Goal: Task Accomplishment & Management: Use online tool/utility

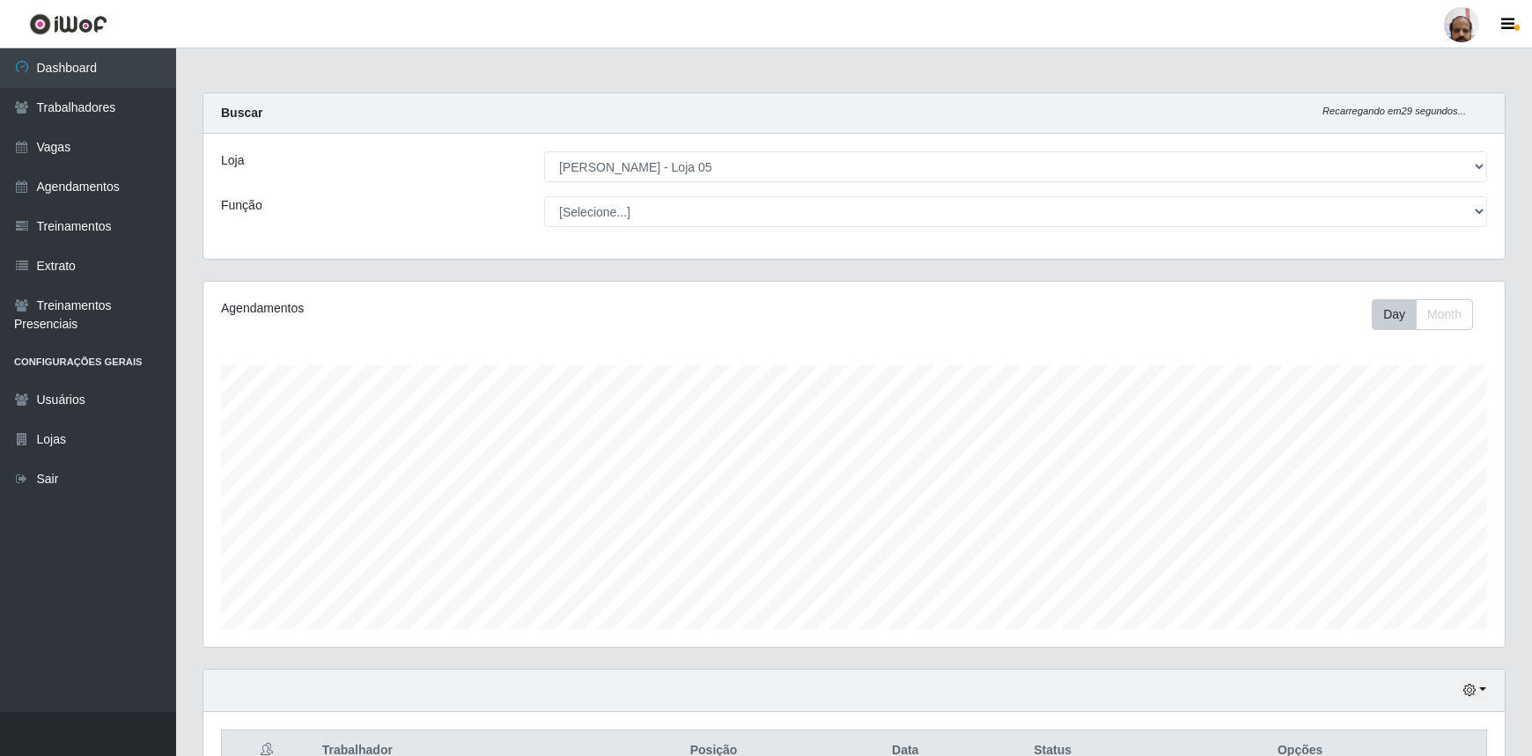
select select "252"
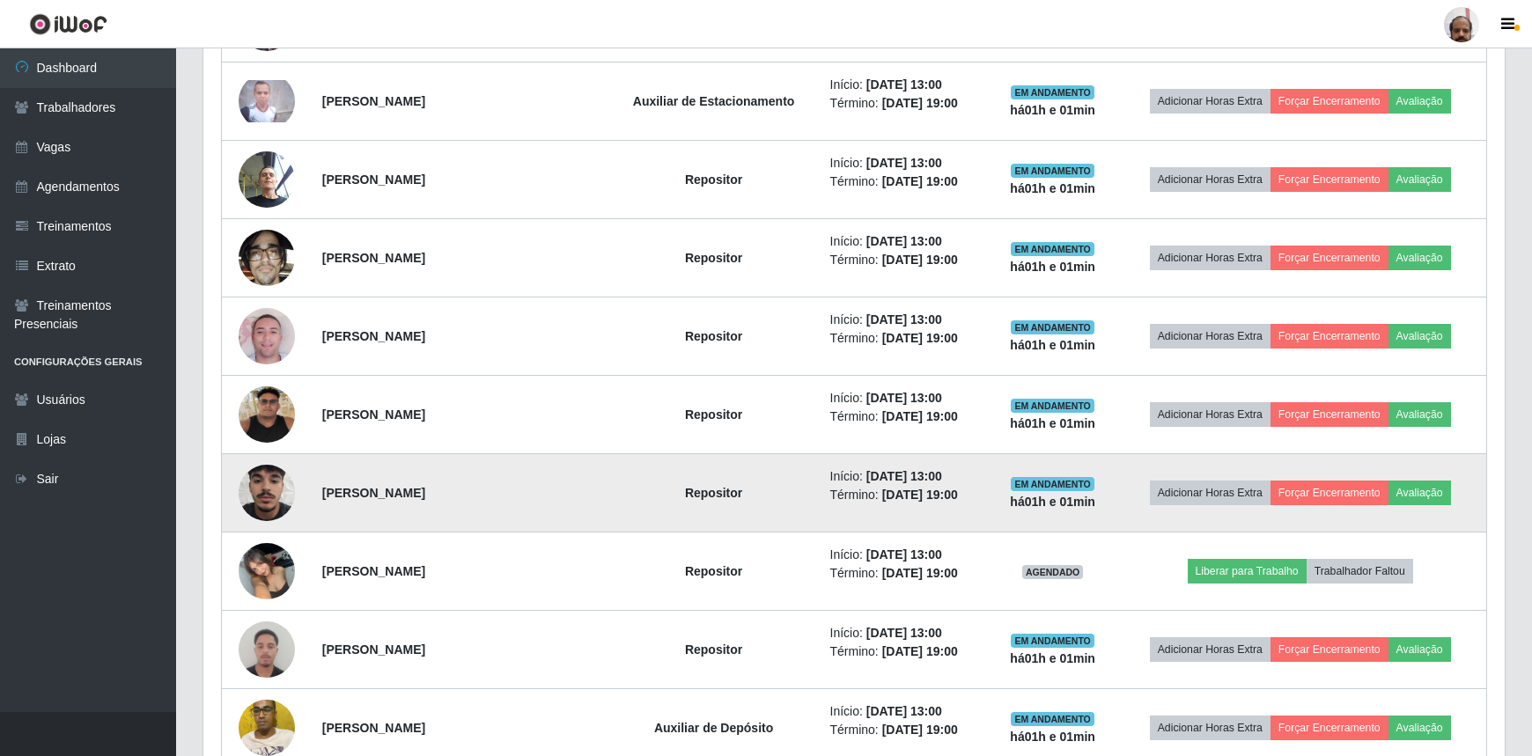
scroll to position [365, 1301]
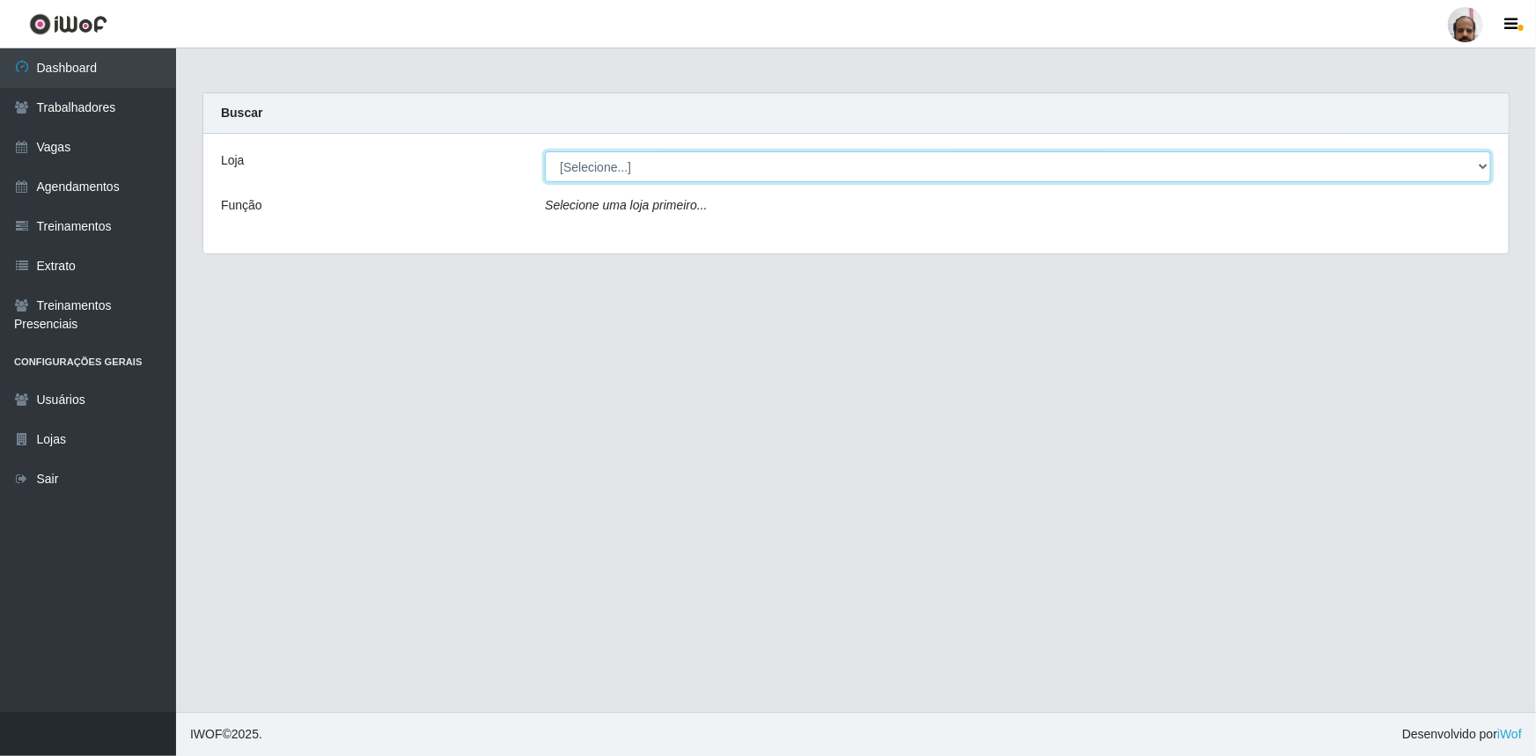
click at [621, 169] on select "[Selecione...] Mar Vermelho - Loja 05" at bounding box center [1018, 166] width 946 height 31
select select "252"
click at [545, 151] on select "[Selecione...] Mar Vermelho - Loja 05" at bounding box center [1018, 166] width 946 height 31
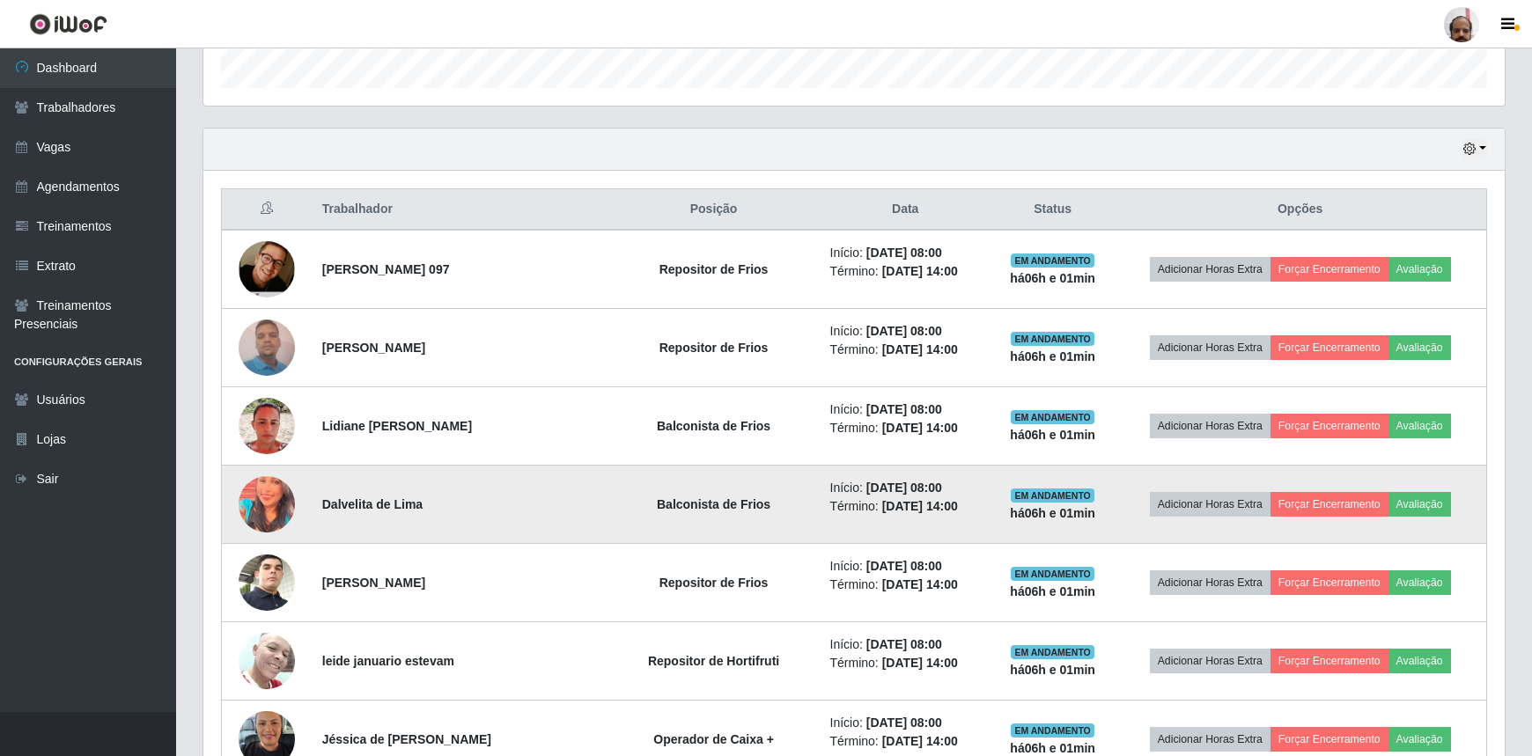
scroll to position [599, 0]
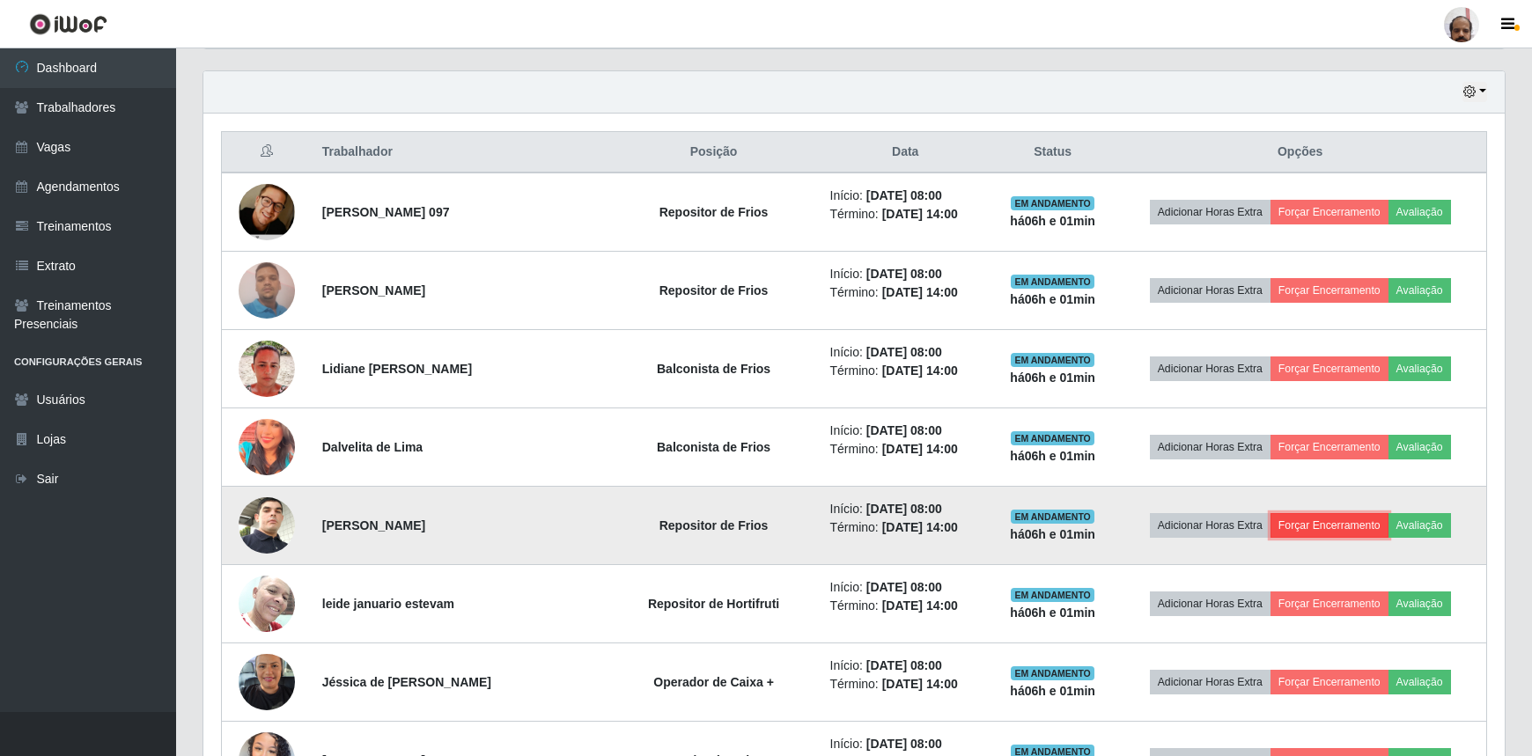
click at [1325, 525] on button "Forçar Encerramento" at bounding box center [1329, 525] width 118 height 25
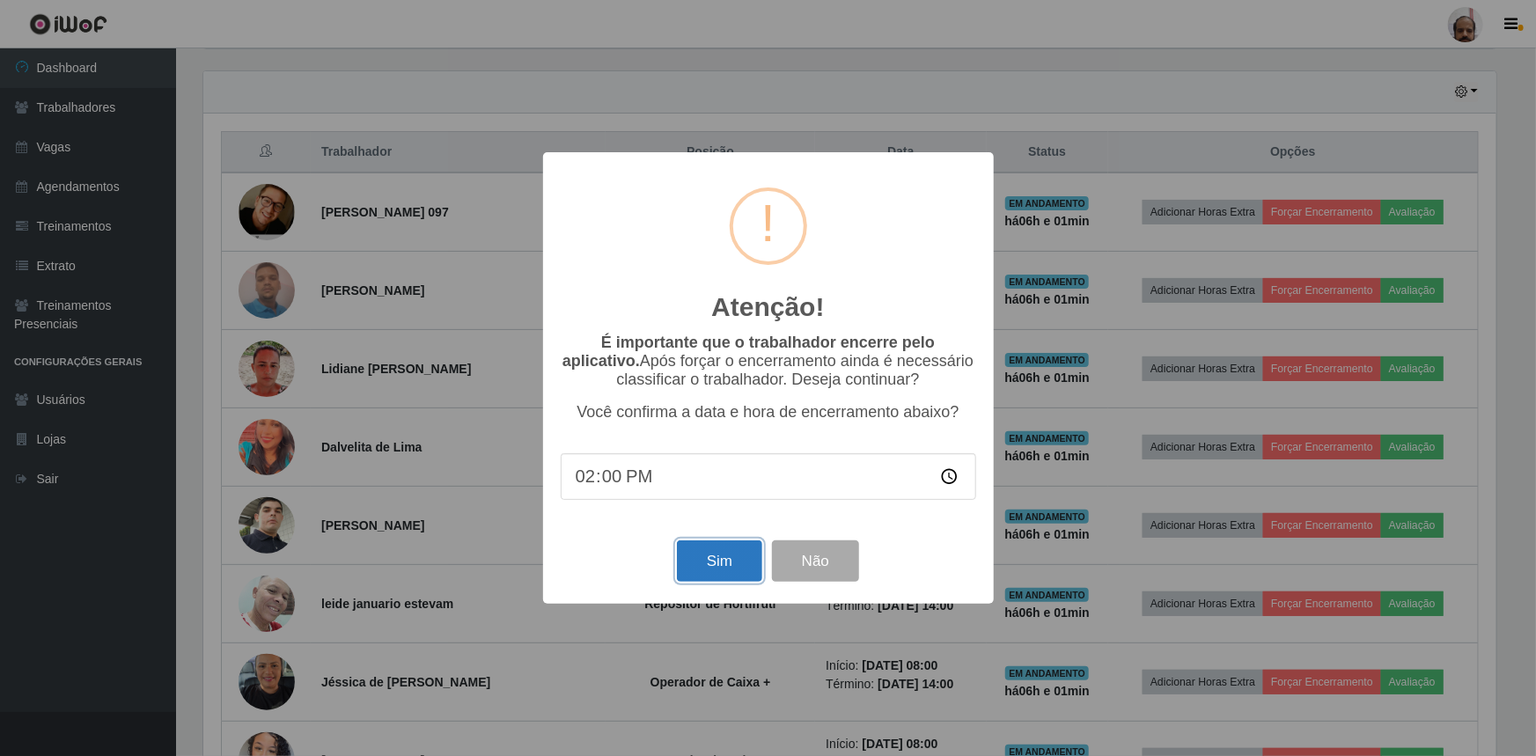
click at [715, 562] on button "Sim" at bounding box center [719, 561] width 85 height 41
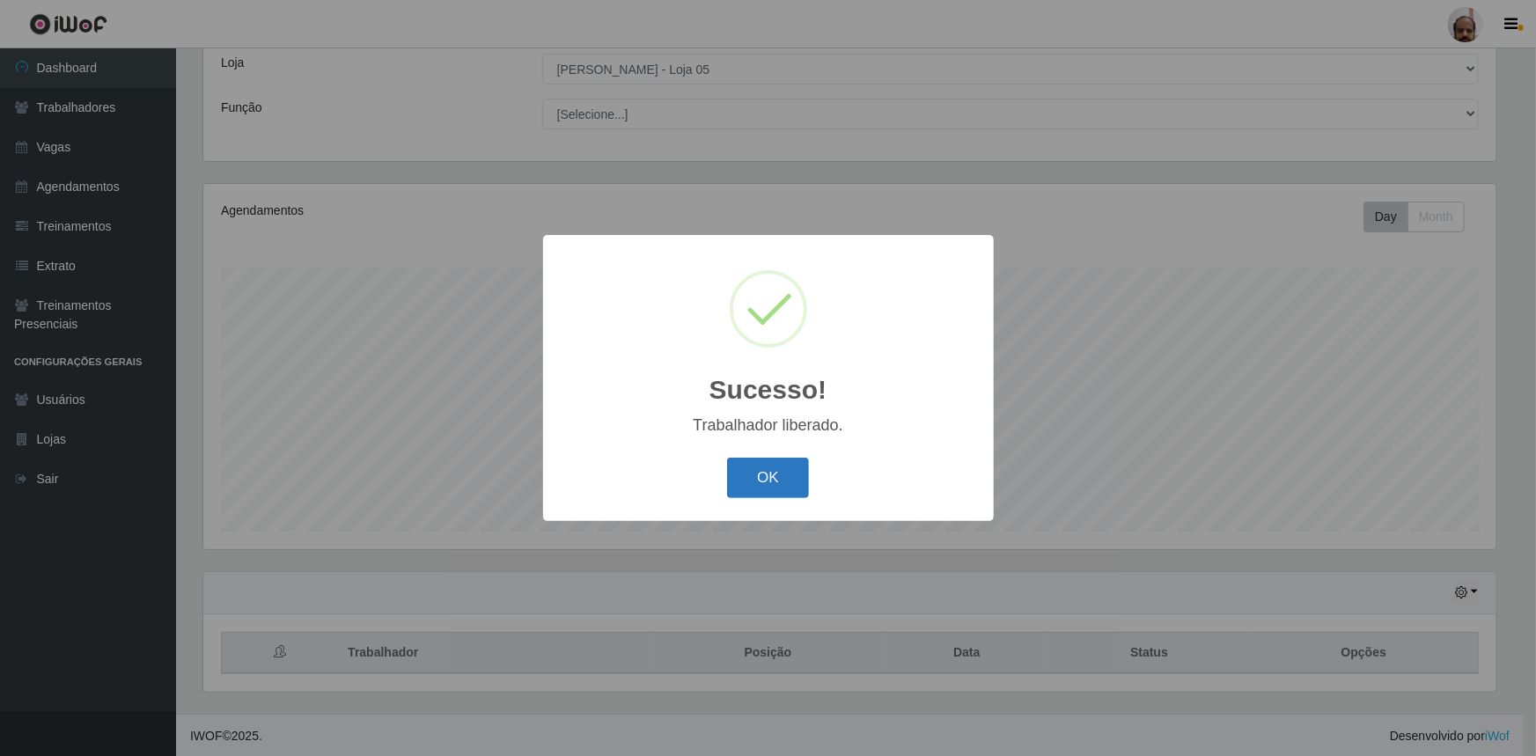
click at [758, 478] on button "OK" at bounding box center [768, 478] width 82 height 41
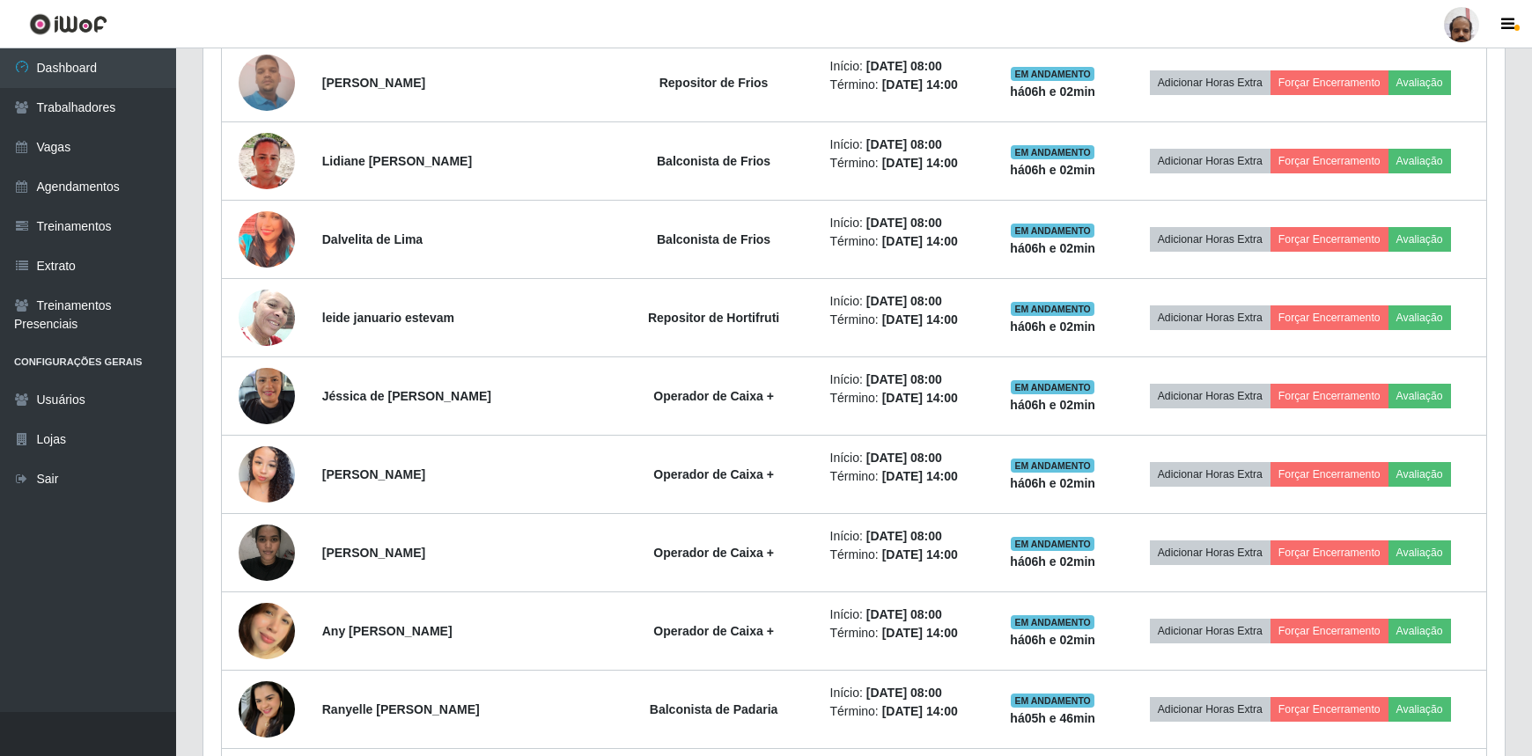
scroll to position [898, 0]
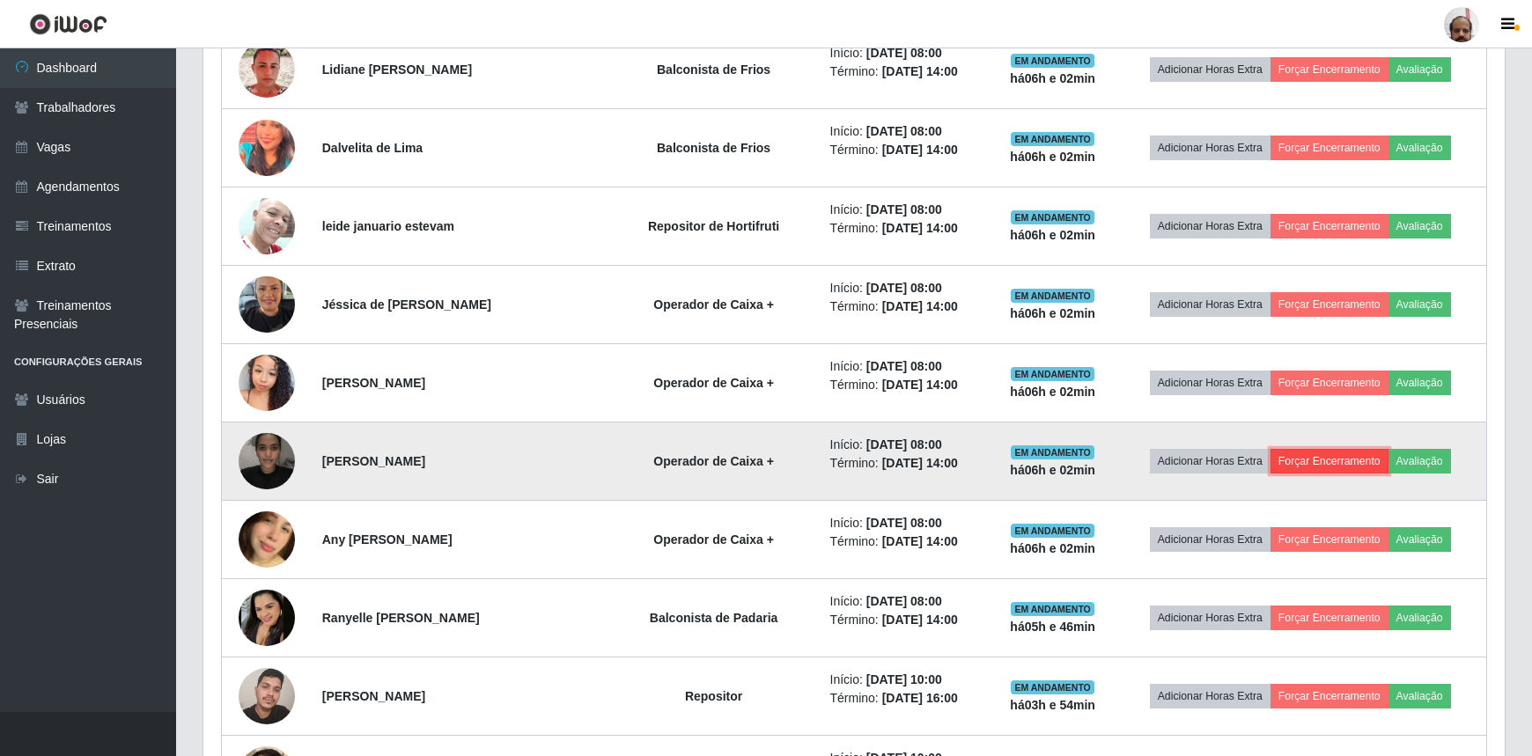
click at [1334, 457] on button "Forçar Encerramento" at bounding box center [1329, 461] width 118 height 25
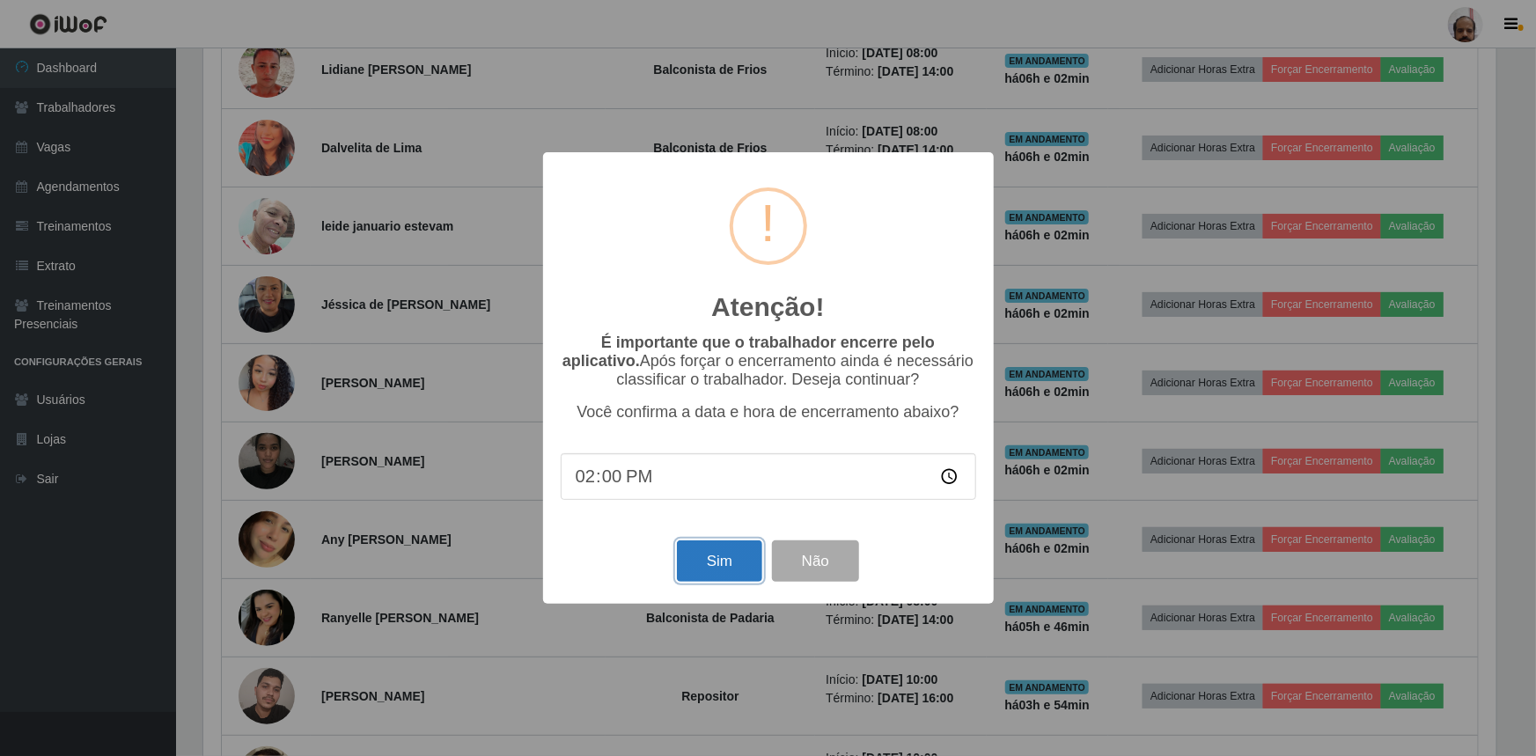
click at [697, 564] on button "Sim" at bounding box center [719, 561] width 85 height 41
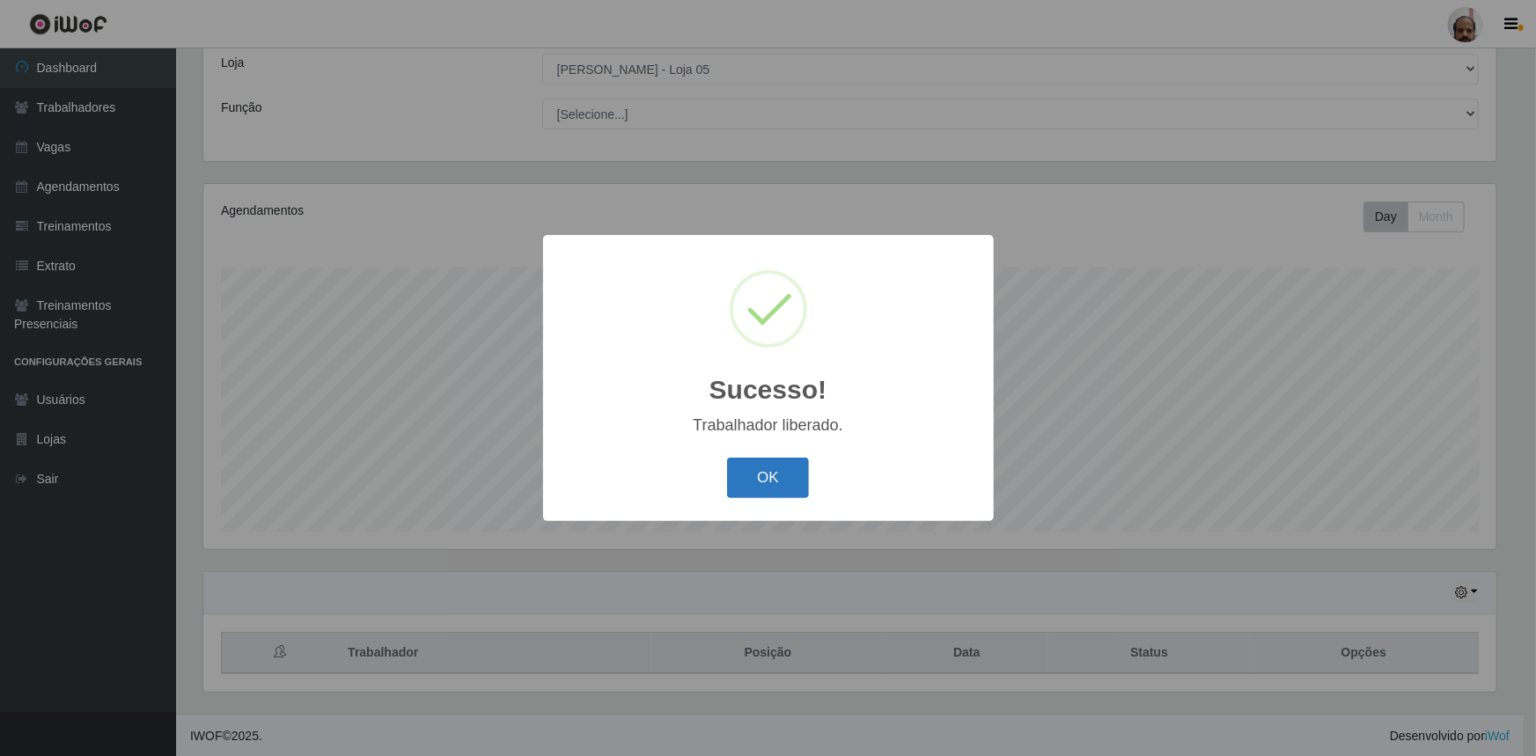
click at [764, 478] on button "OK" at bounding box center [768, 478] width 82 height 41
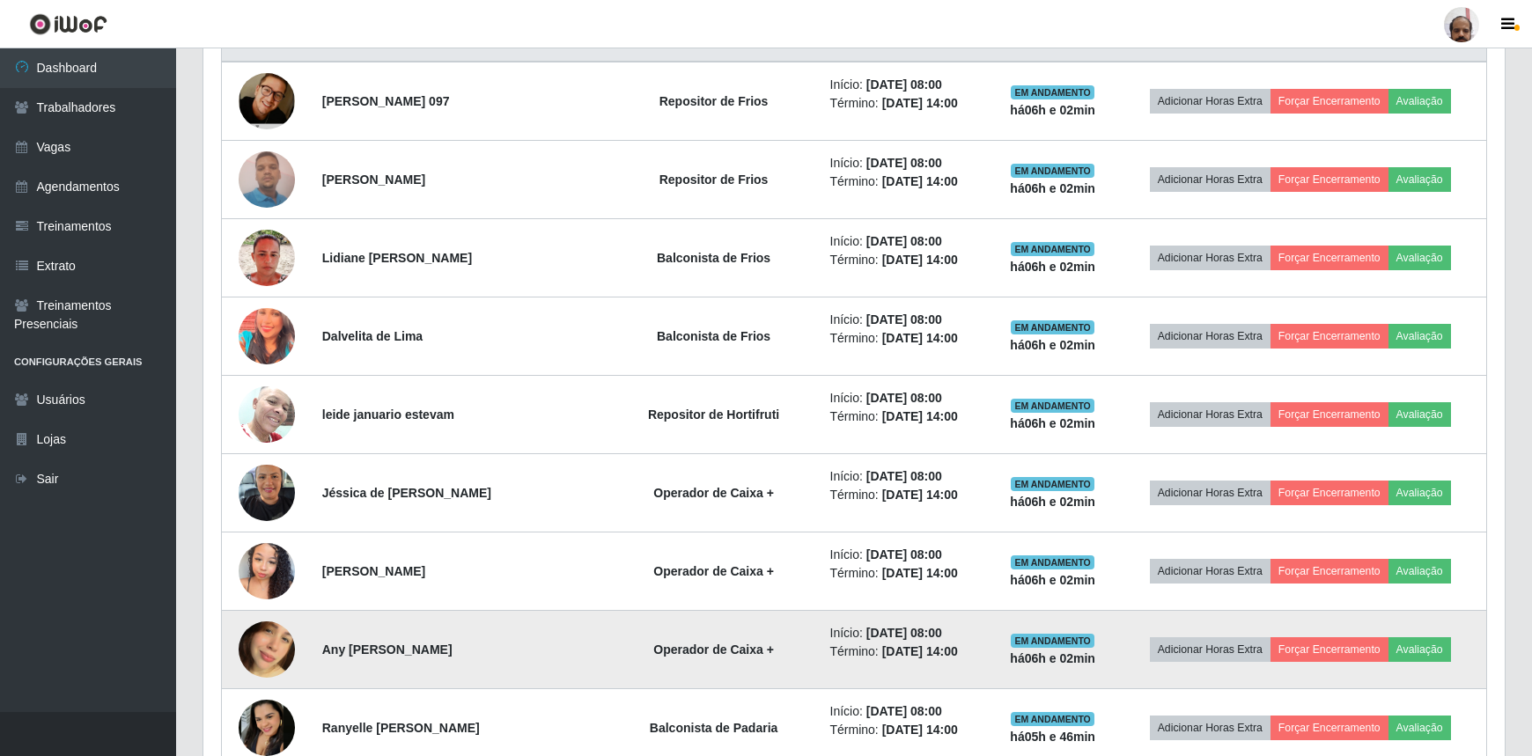
scroll to position [739, 0]
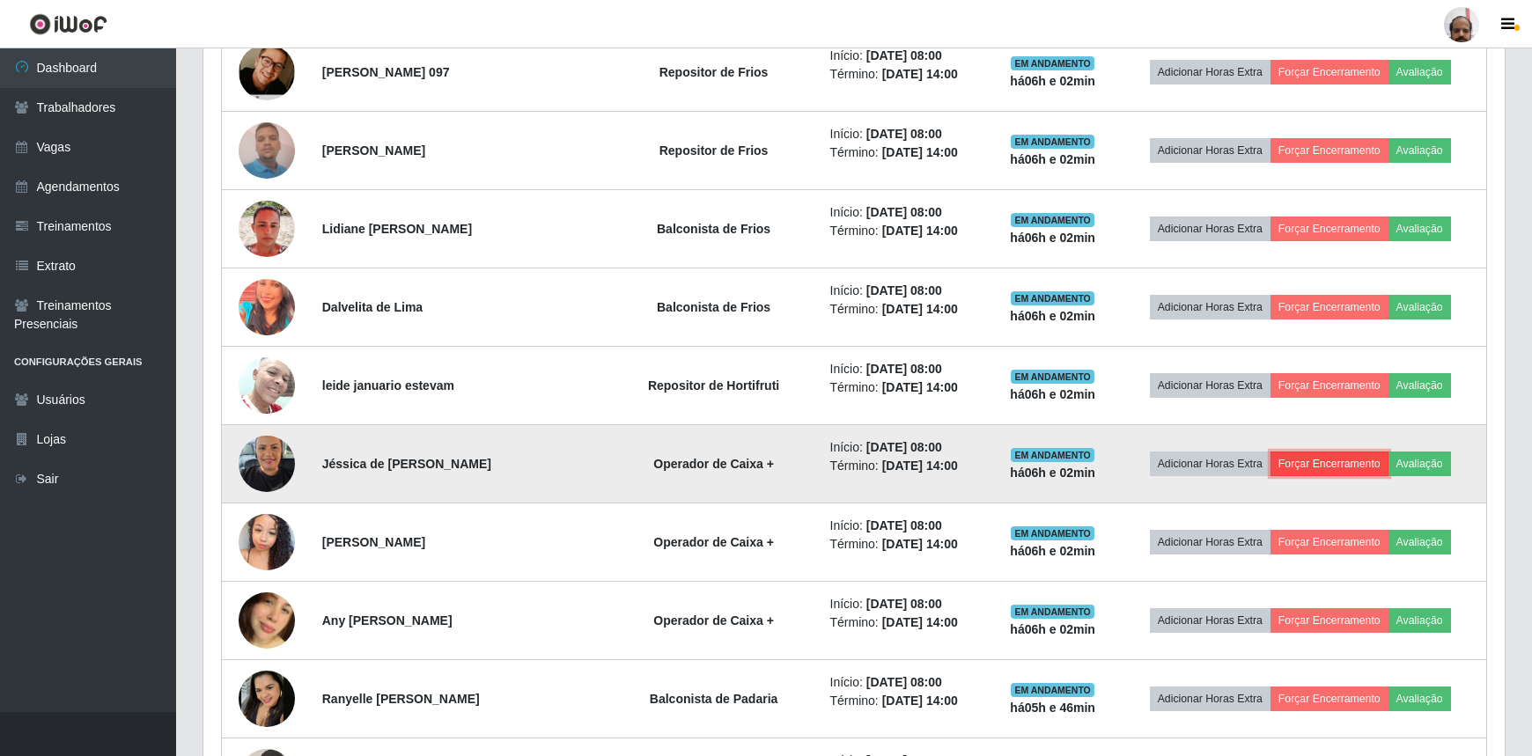
click at [1311, 457] on button "Forçar Encerramento" at bounding box center [1329, 464] width 118 height 25
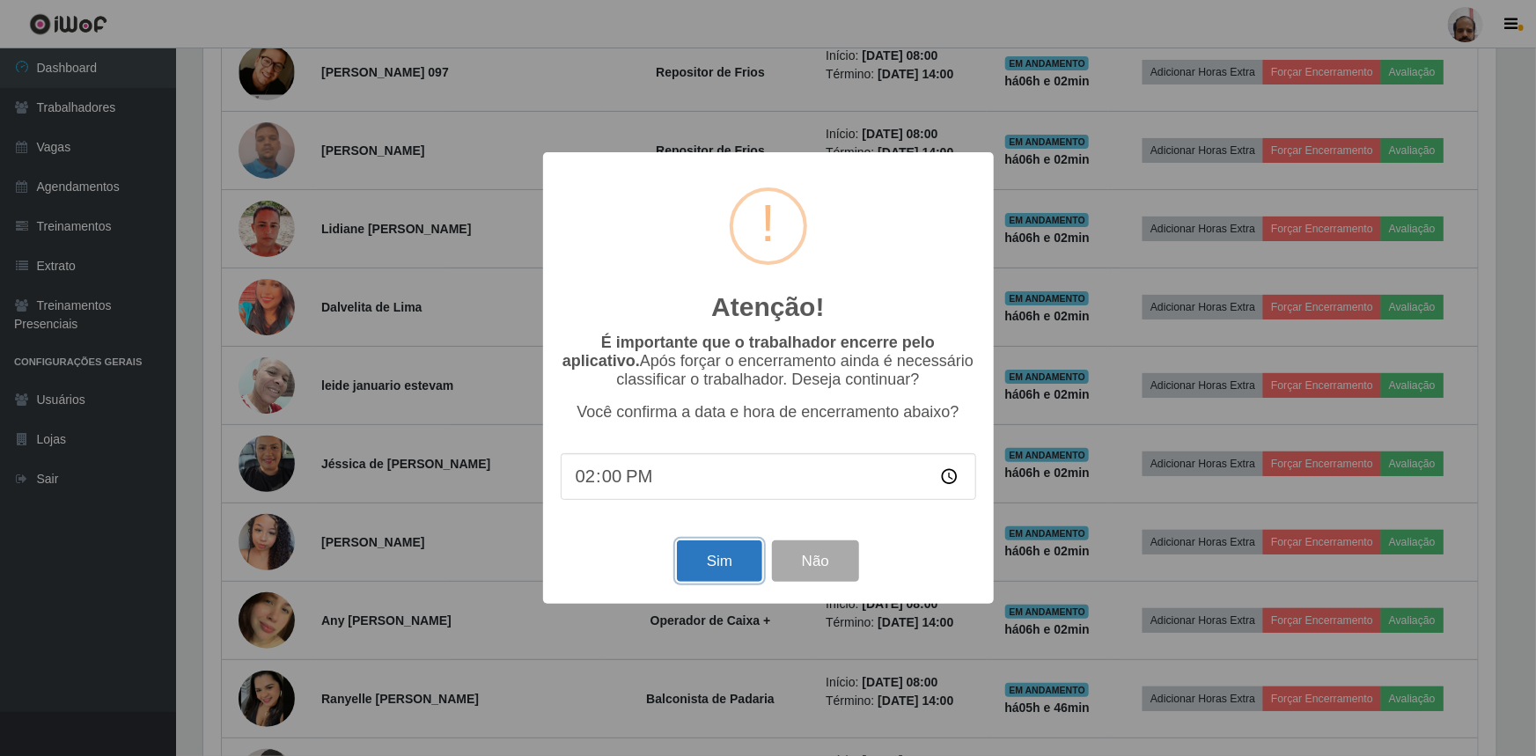
click at [708, 563] on button "Sim" at bounding box center [719, 561] width 85 height 41
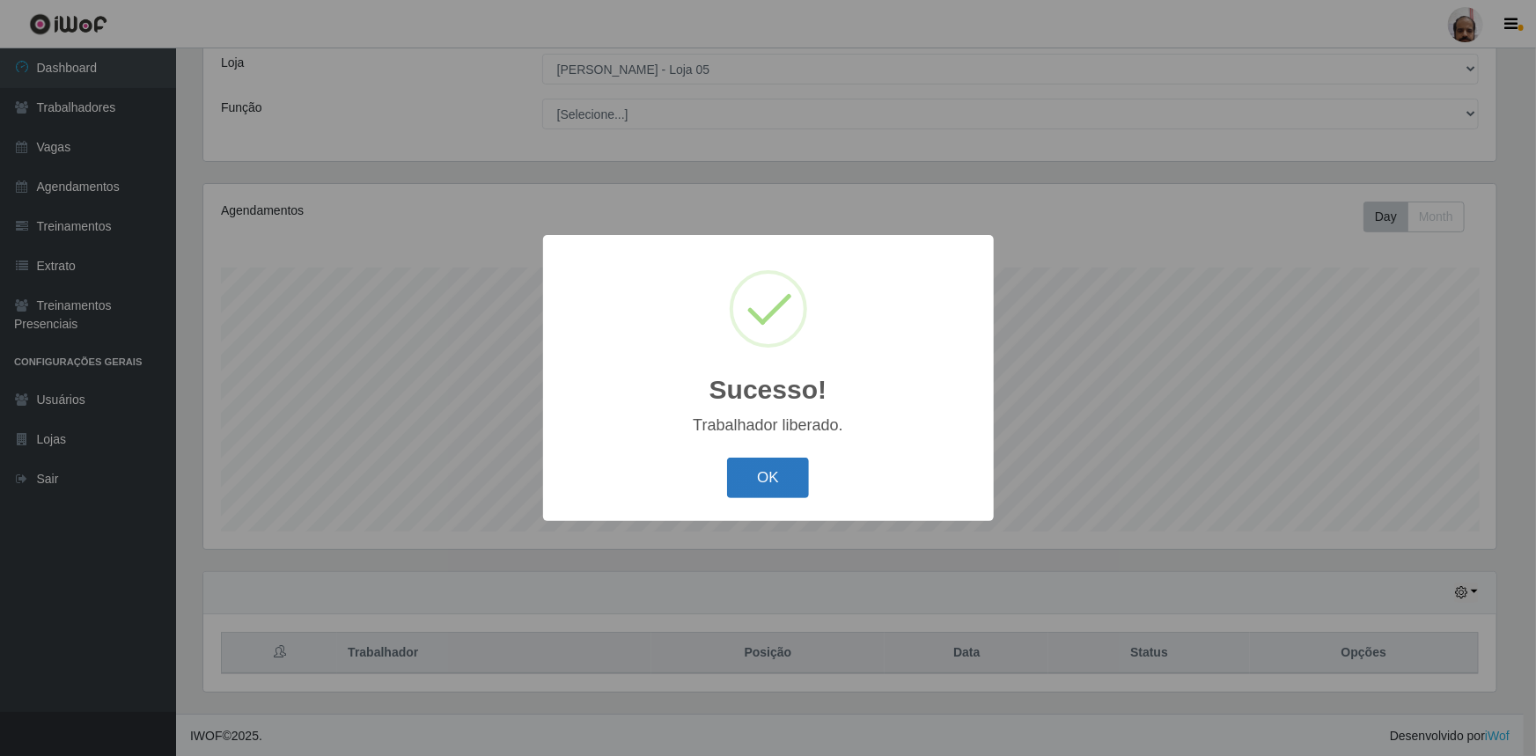
drag, startPoint x: 764, startPoint y: 482, endPoint x: 696, endPoint y: 493, distance: 69.5
click at [765, 484] on button "OK" at bounding box center [768, 478] width 82 height 41
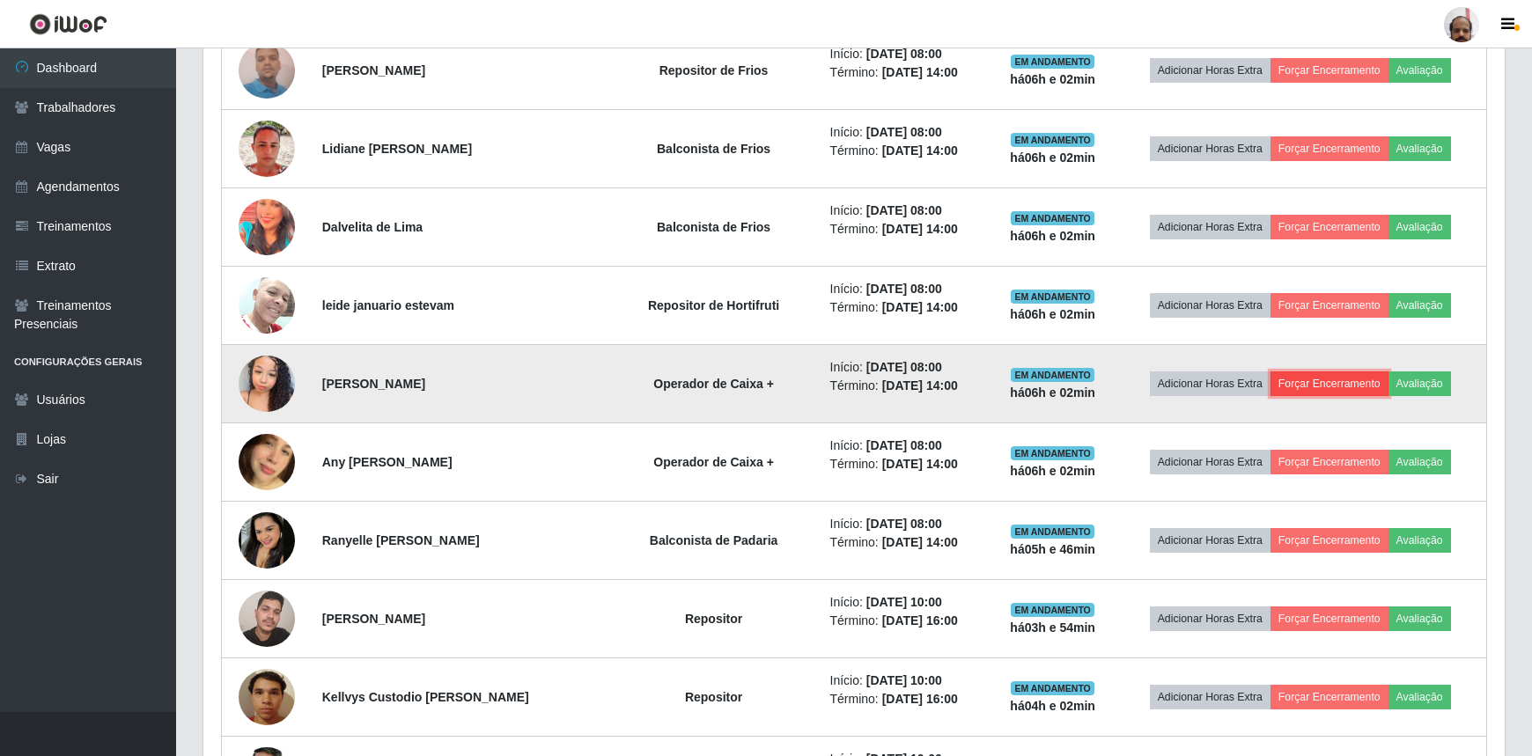
click at [1312, 372] on button "Forçar Encerramento" at bounding box center [1329, 384] width 118 height 25
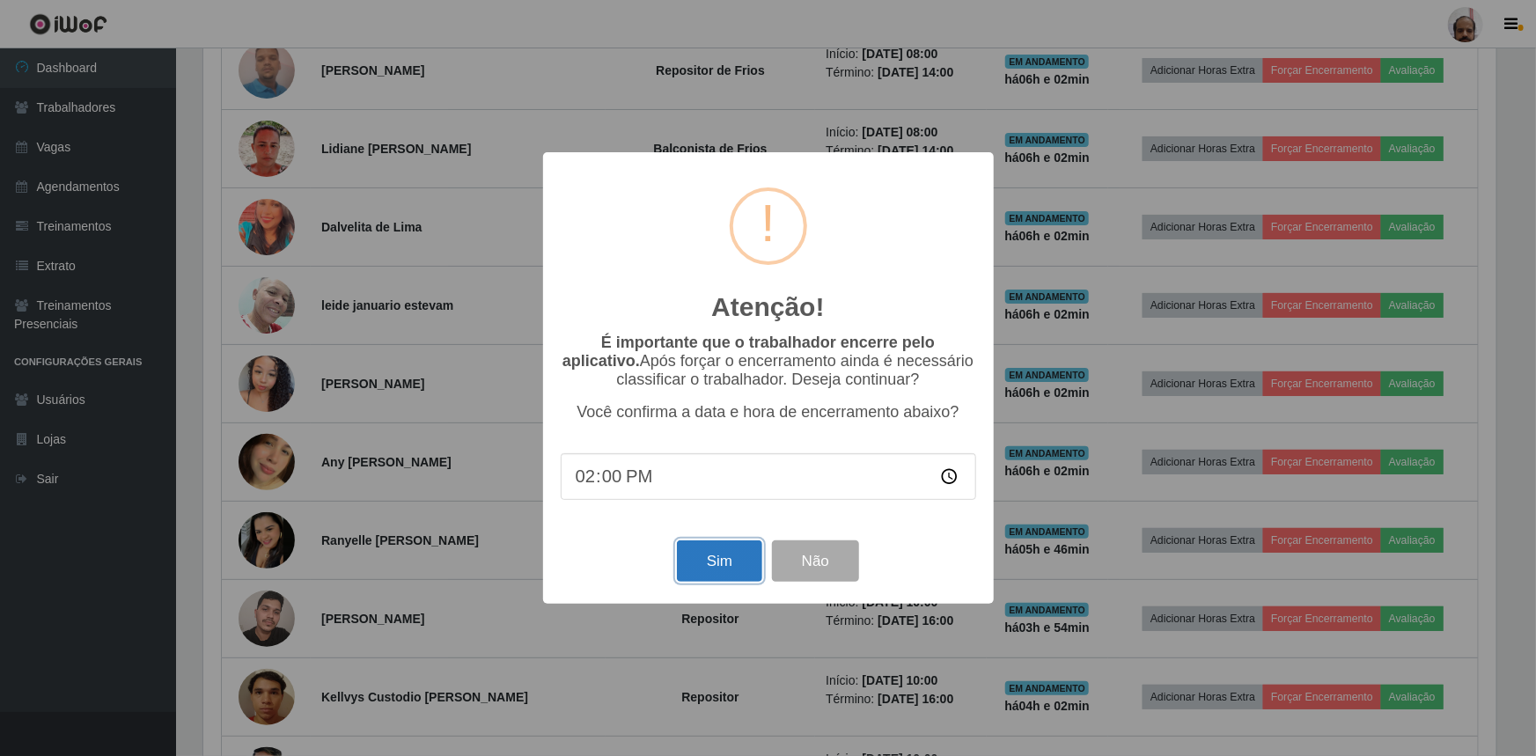
click at [704, 560] on button "Sim" at bounding box center [719, 561] width 85 height 41
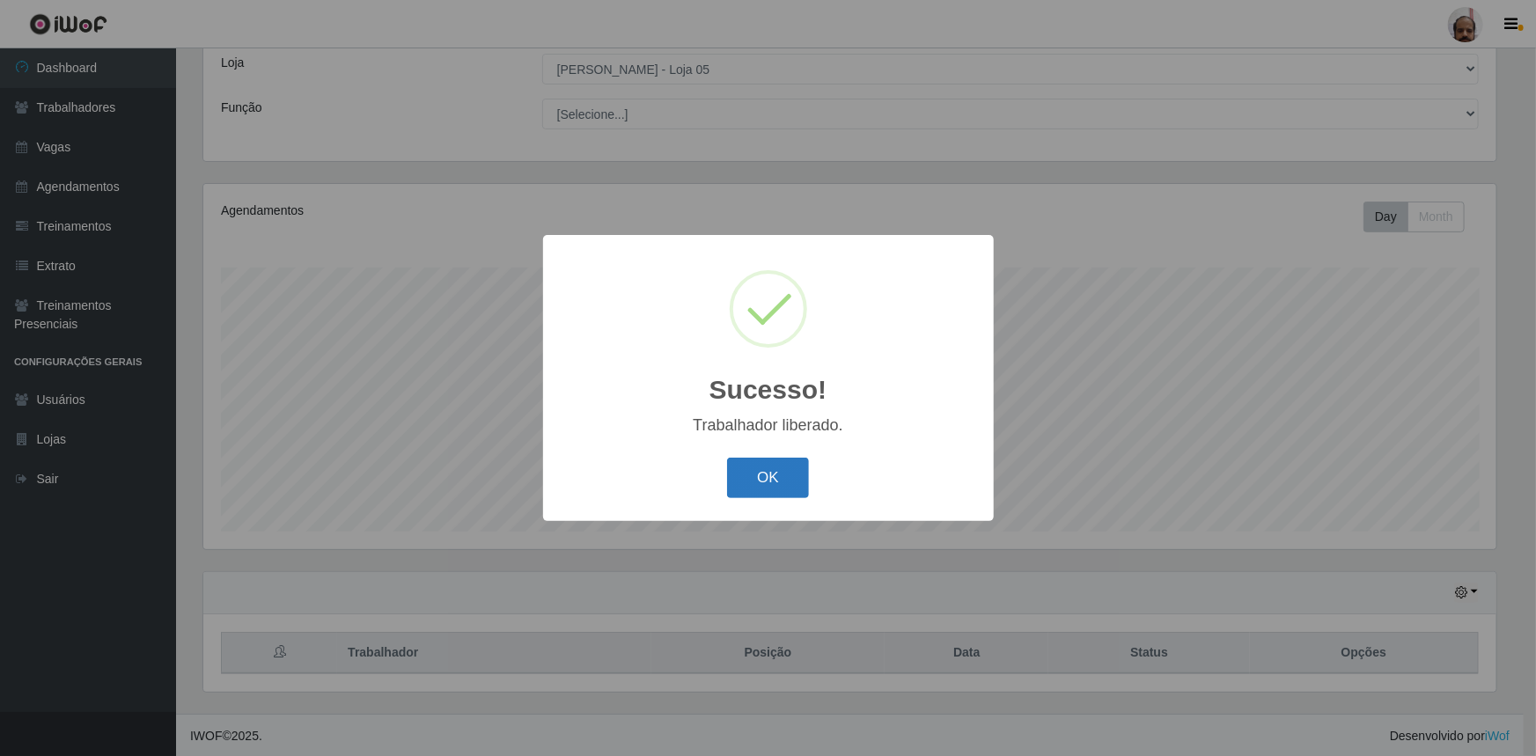
click at [764, 485] on button "OK" at bounding box center [768, 478] width 82 height 41
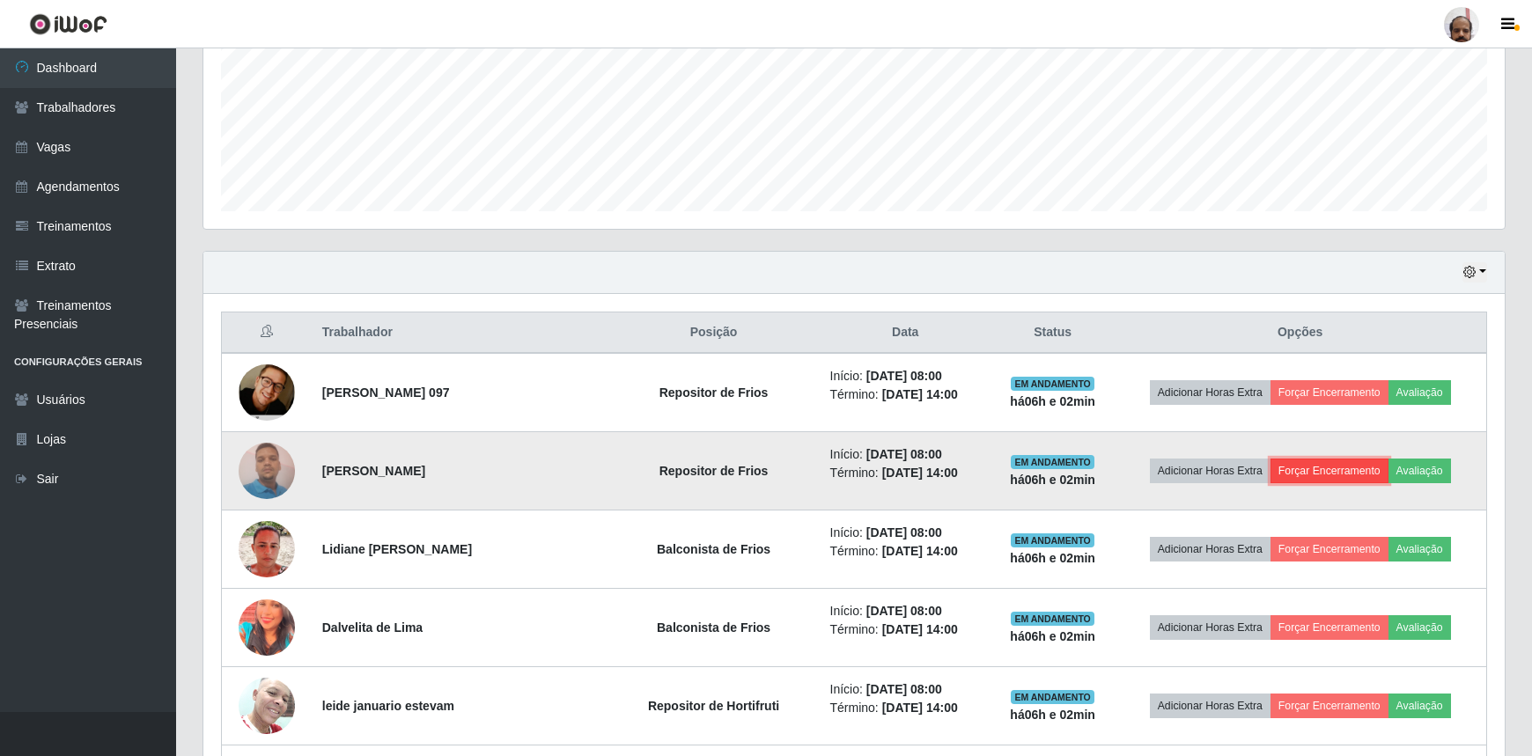
click at [1309, 468] on button "Forçar Encerramento" at bounding box center [1329, 471] width 118 height 25
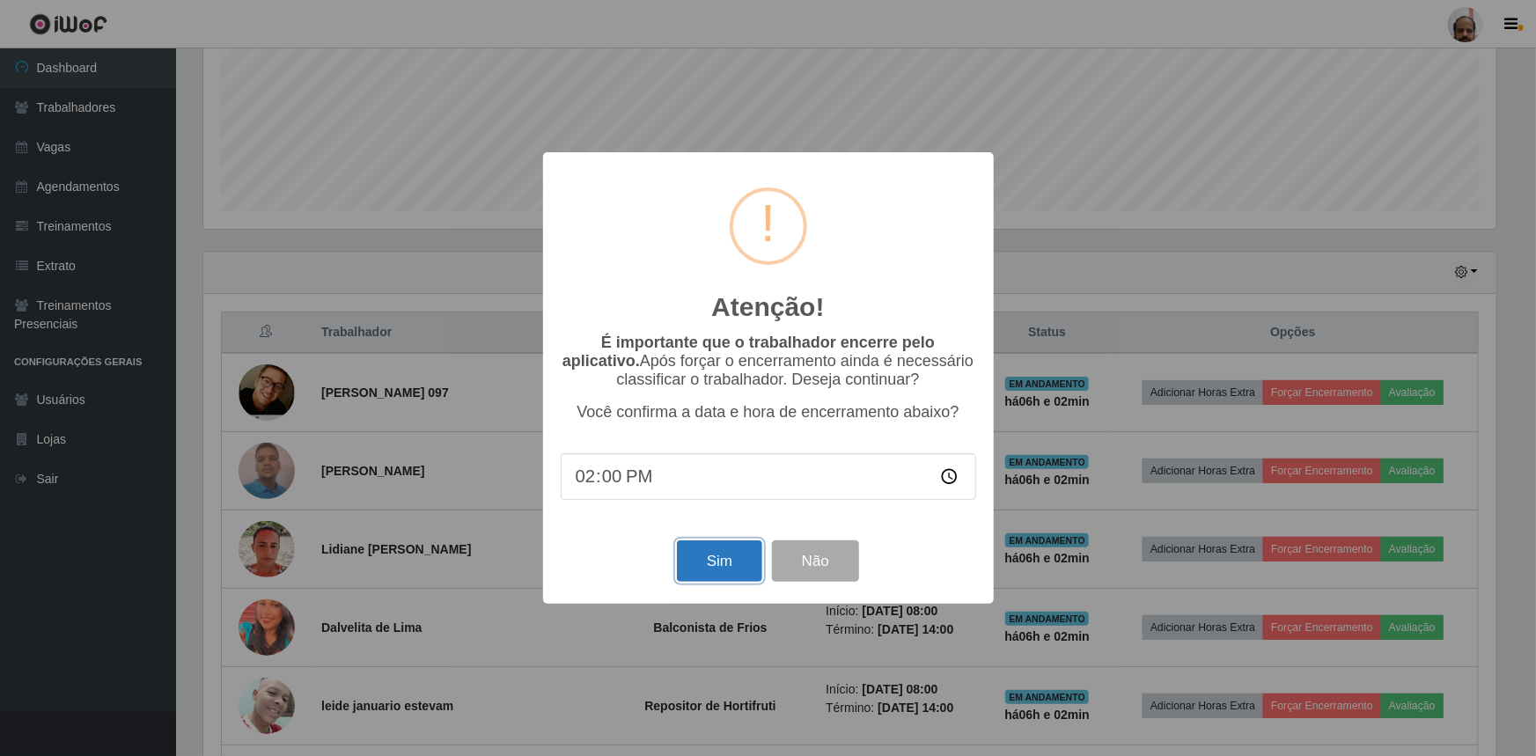
click at [695, 557] on button "Sim" at bounding box center [719, 561] width 85 height 41
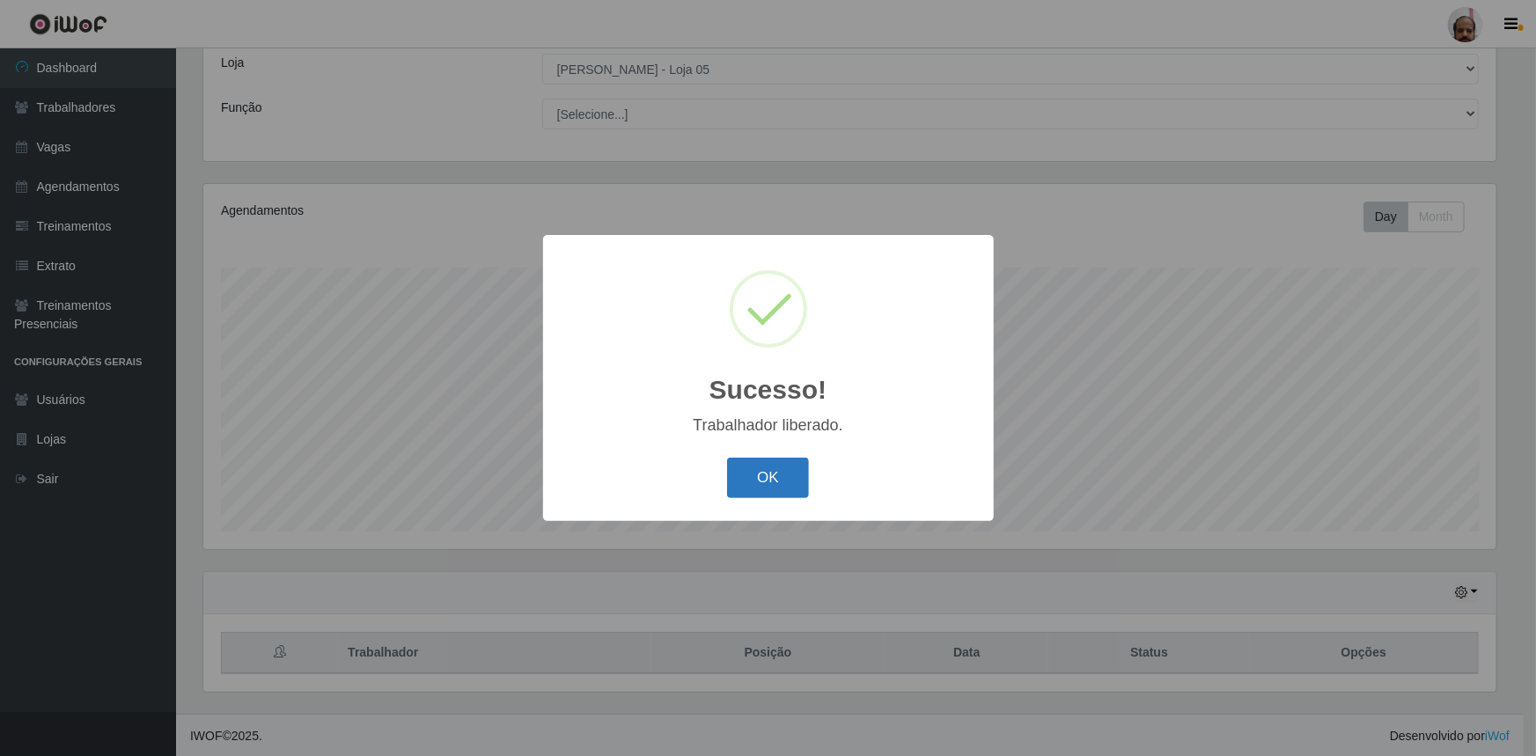
click at [749, 477] on button "OK" at bounding box center [768, 478] width 82 height 41
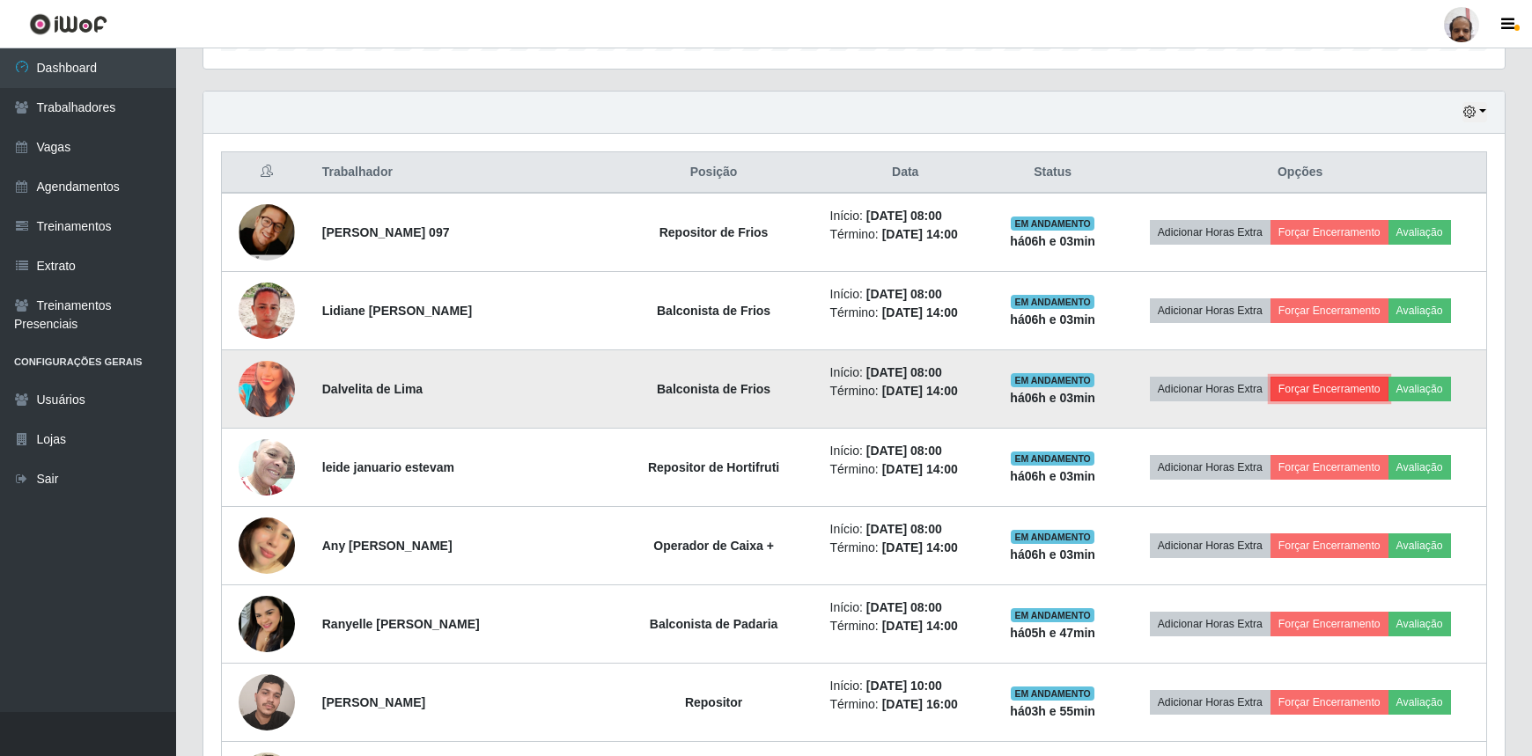
click at [1315, 379] on button "Forçar Encerramento" at bounding box center [1329, 389] width 118 height 25
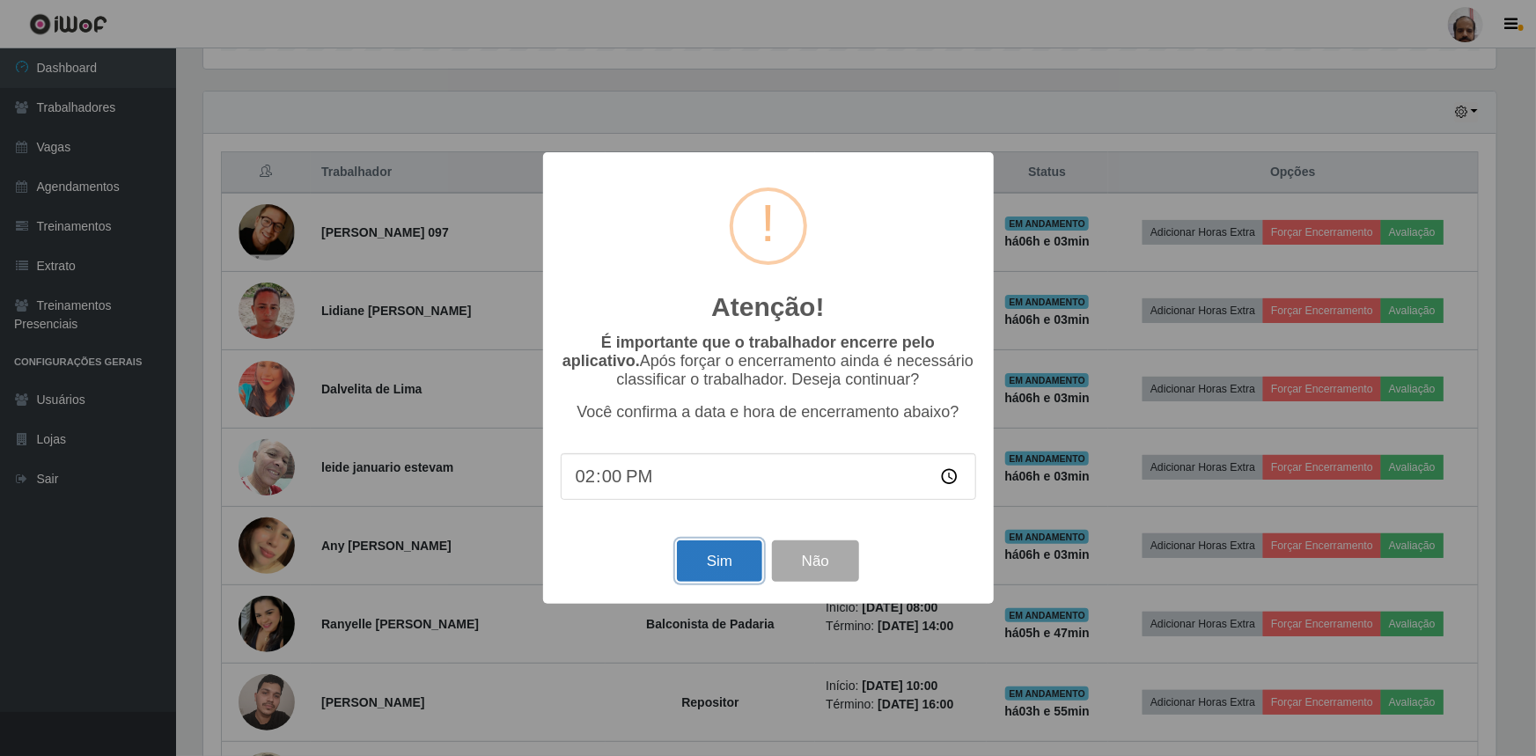
click at [713, 569] on button "Sim" at bounding box center [719, 561] width 85 height 41
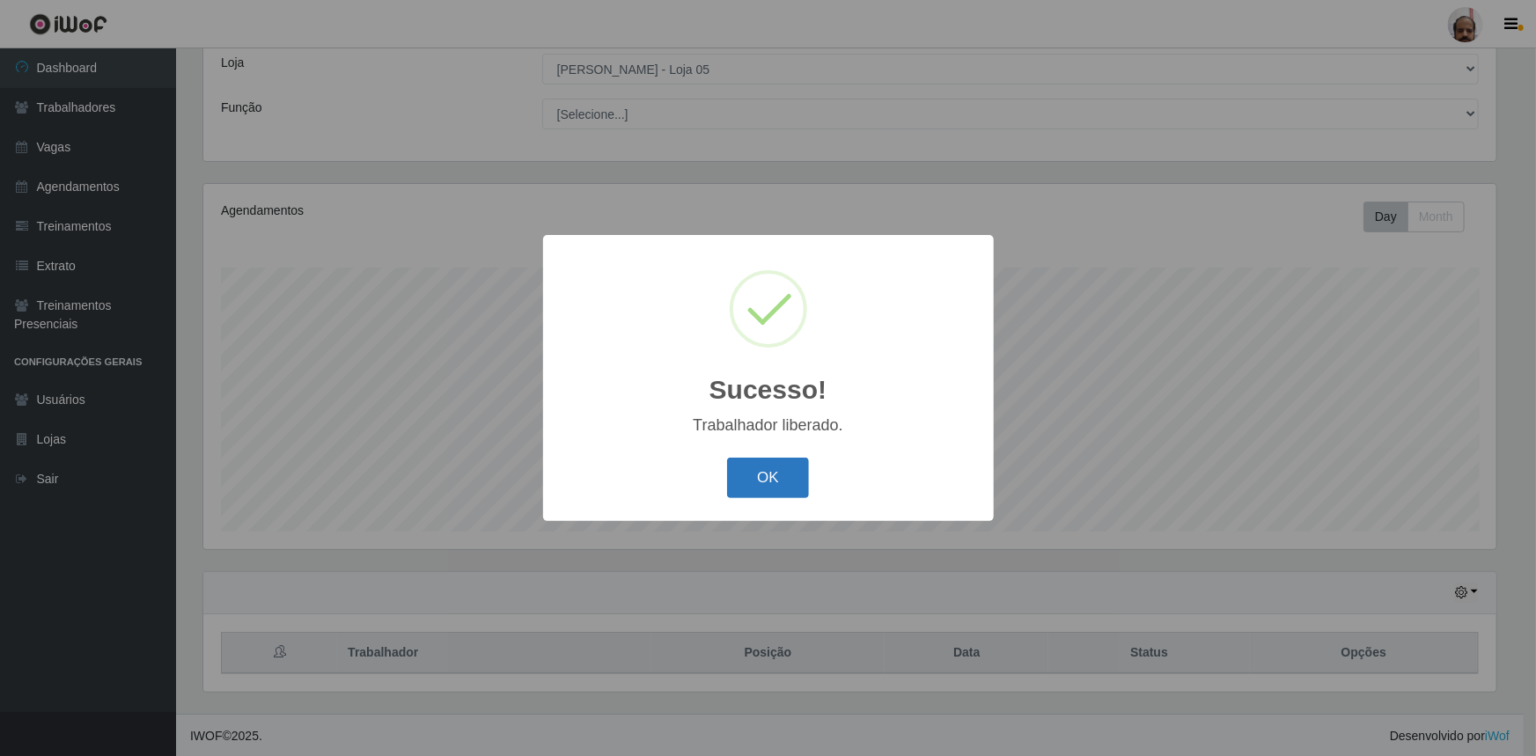
click at [774, 481] on button "OK" at bounding box center [768, 478] width 82 height 41
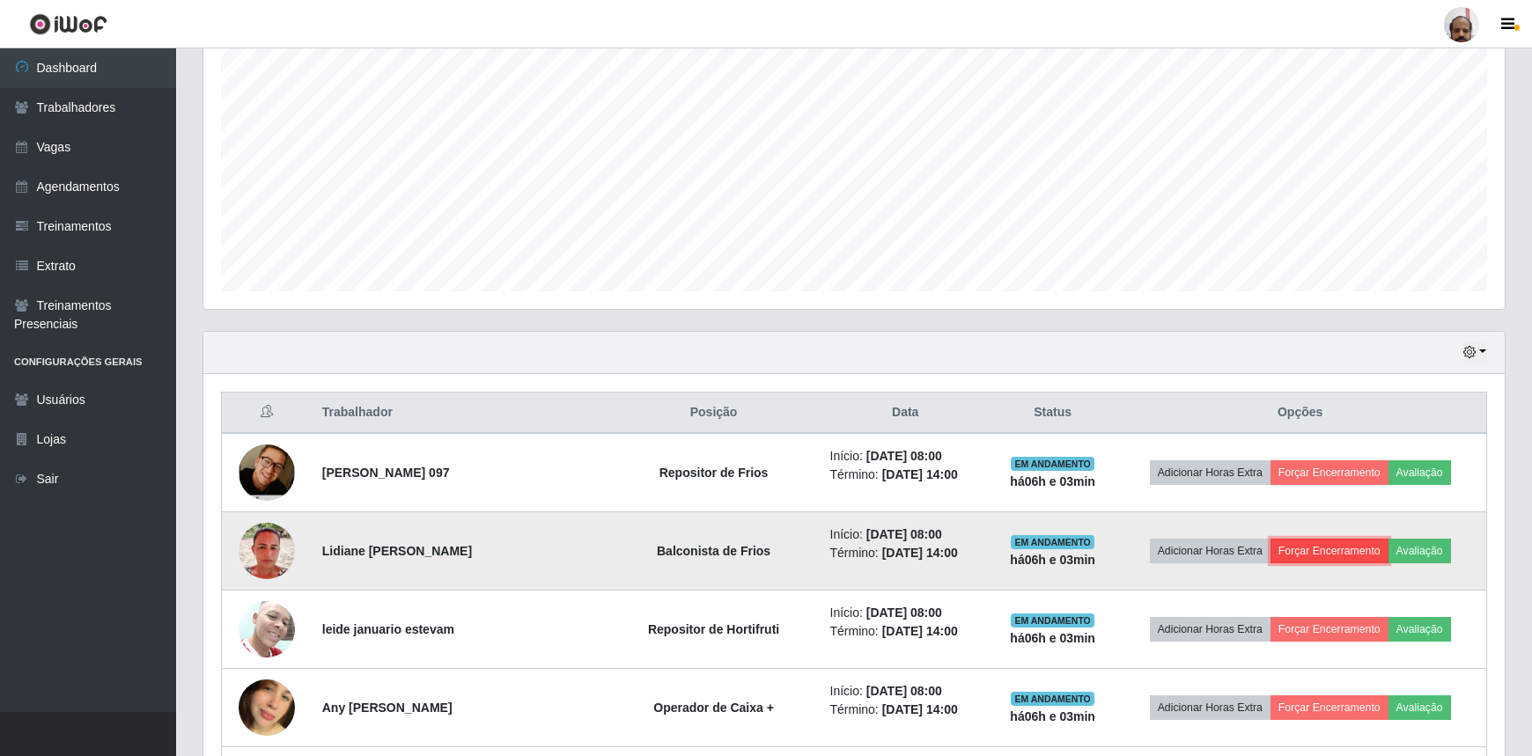
click at [1329, 546] on button "Forçar Encerramento" at bounding box center [1329, 551] width 118 height 25
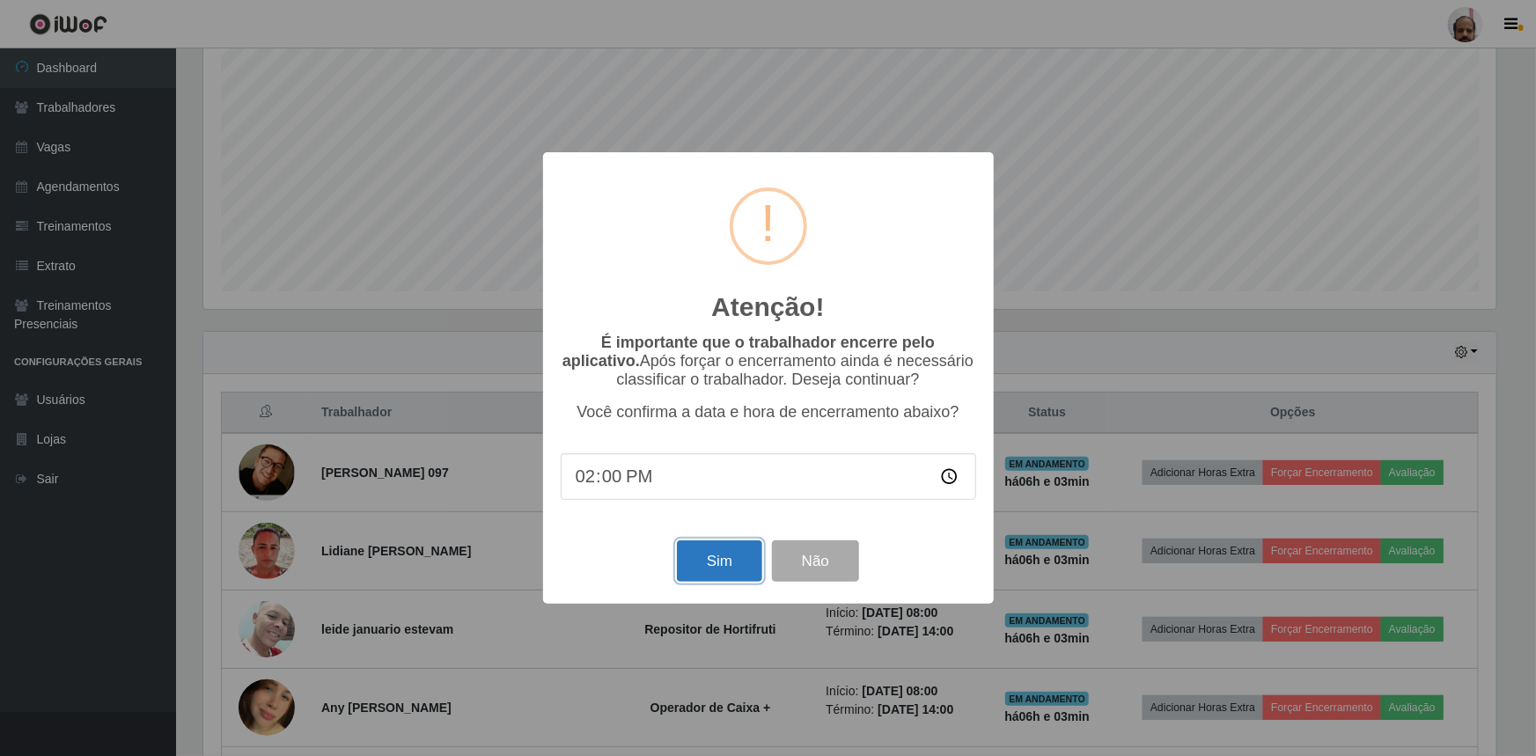
click at [706, 561] on button "Sim" at bounding box center [719, 561] width 85 height 41
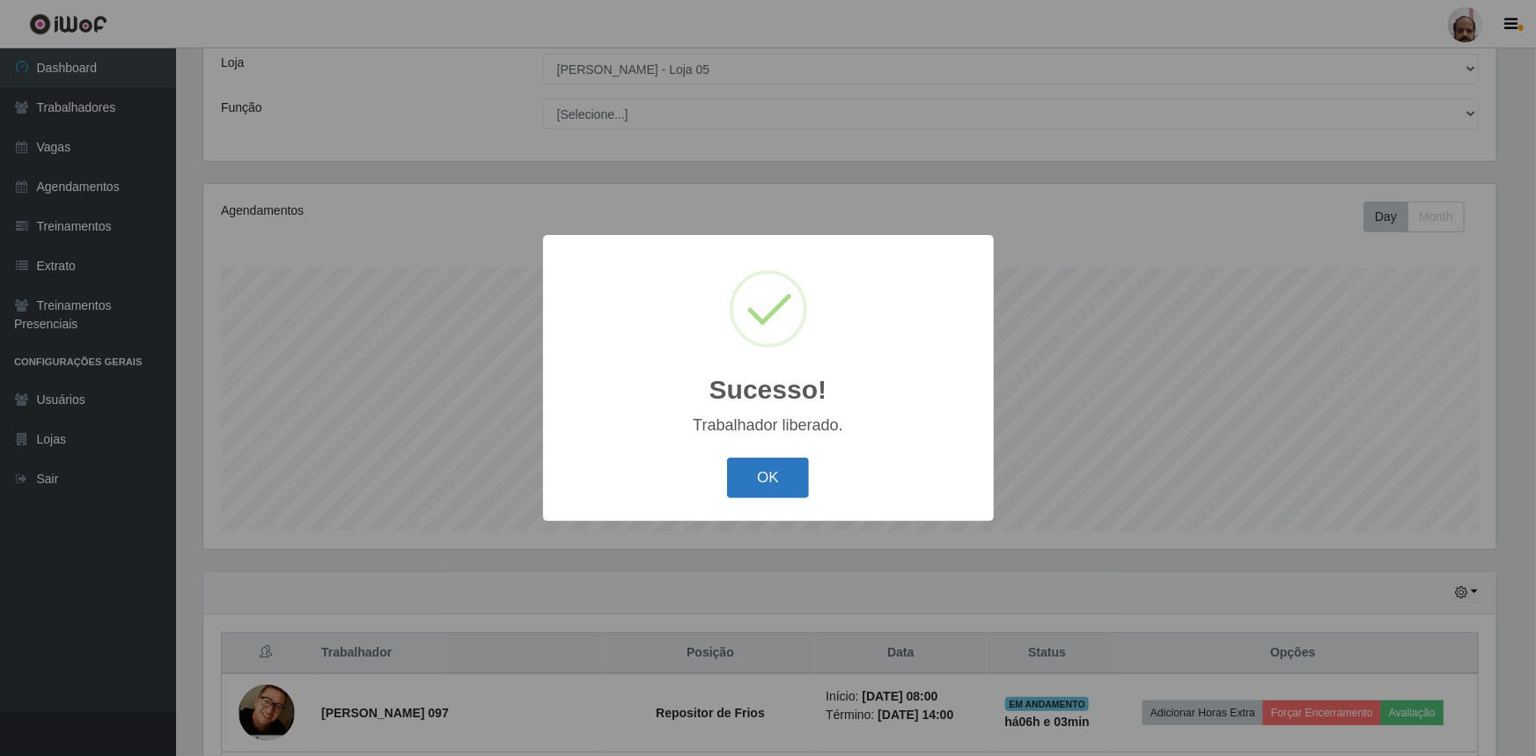
click at [750, 476] on button "OK" at bounding box center [768, 478] width 82 height 41
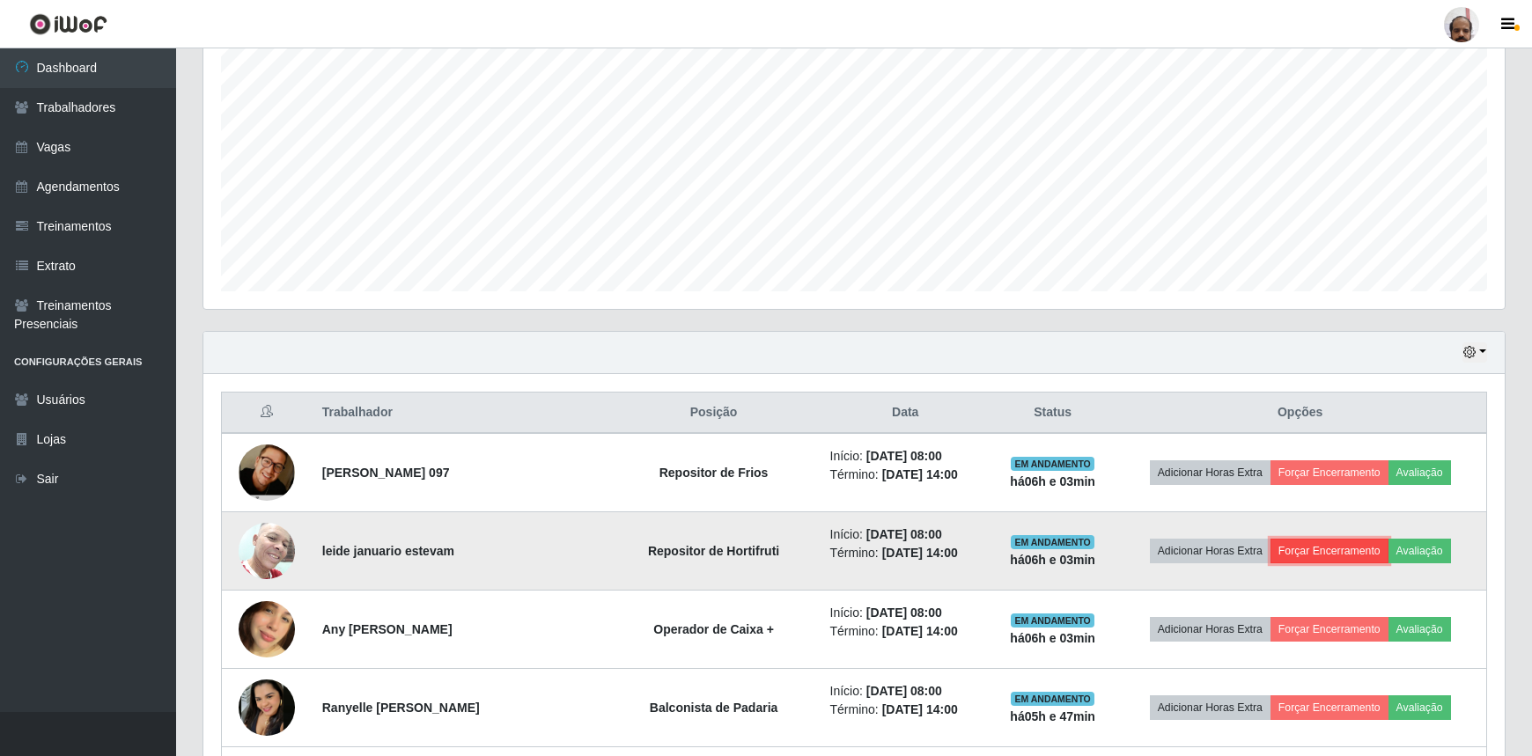
click at [1318, 552] on button "Forçar Encerramento" at bounding box center [1329, 551] width 118 height 25
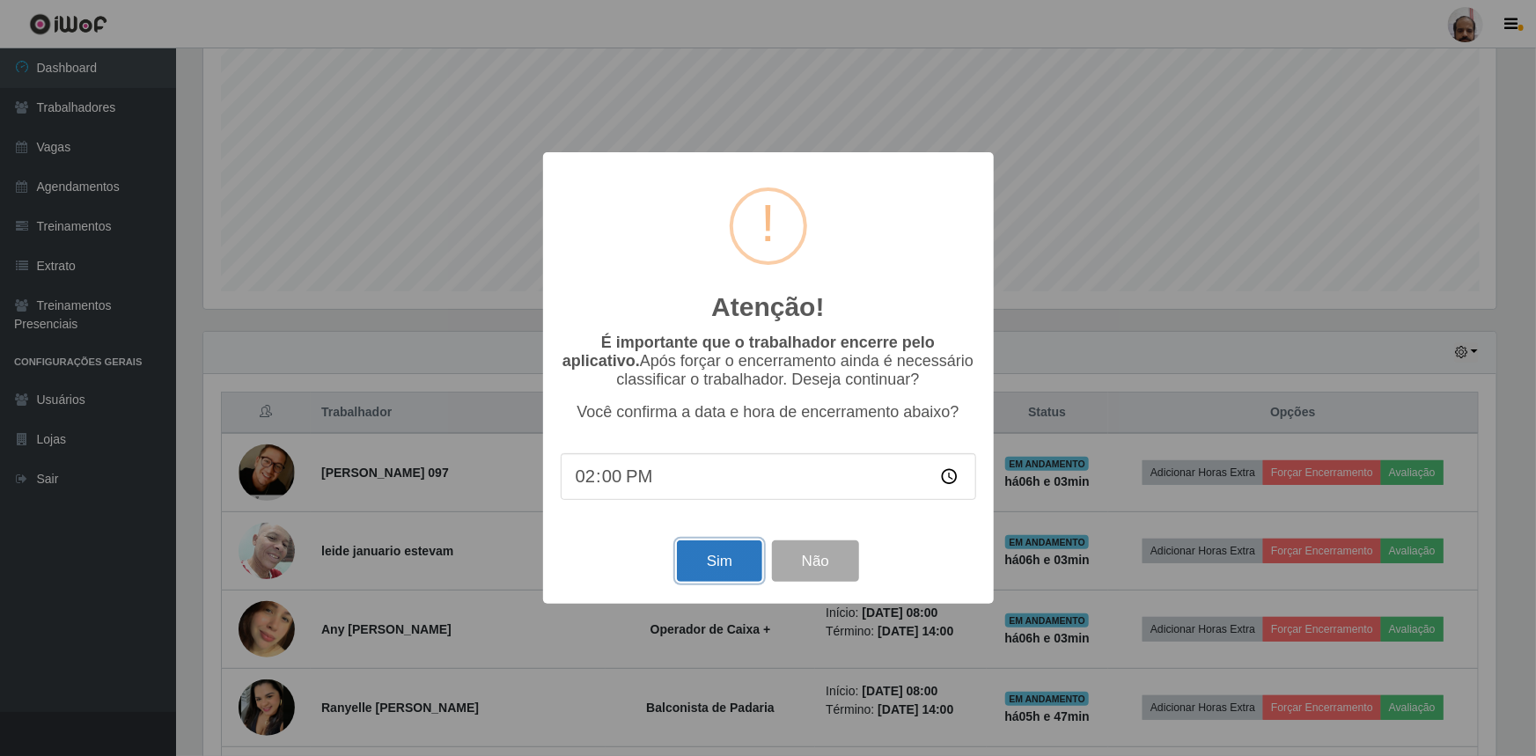
click at [707, 568] on button "Sim" at bounding box center [719, 561] width 85 height 41
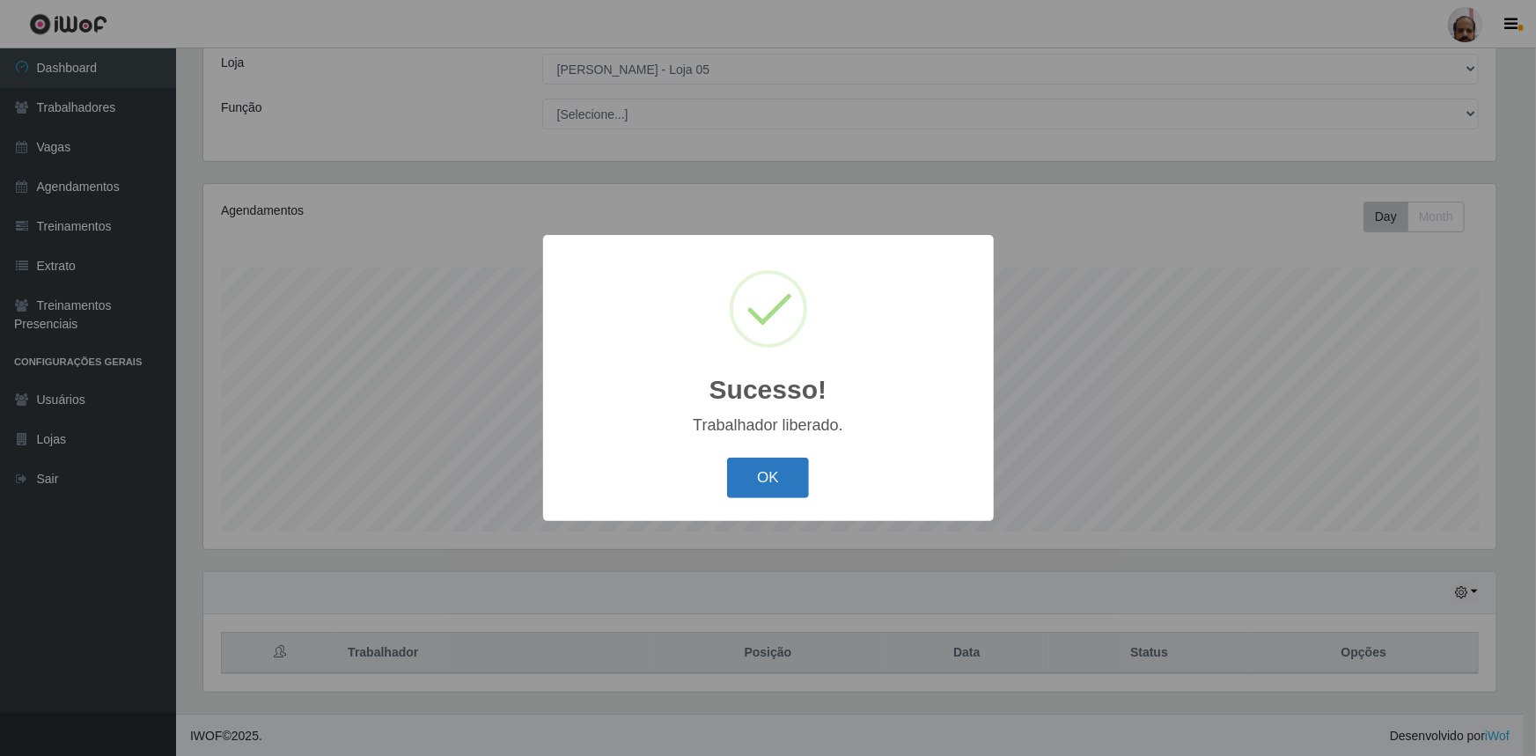
click at [774, 475] on button "OK" at bounding box center [768, 478] width 82 height 41
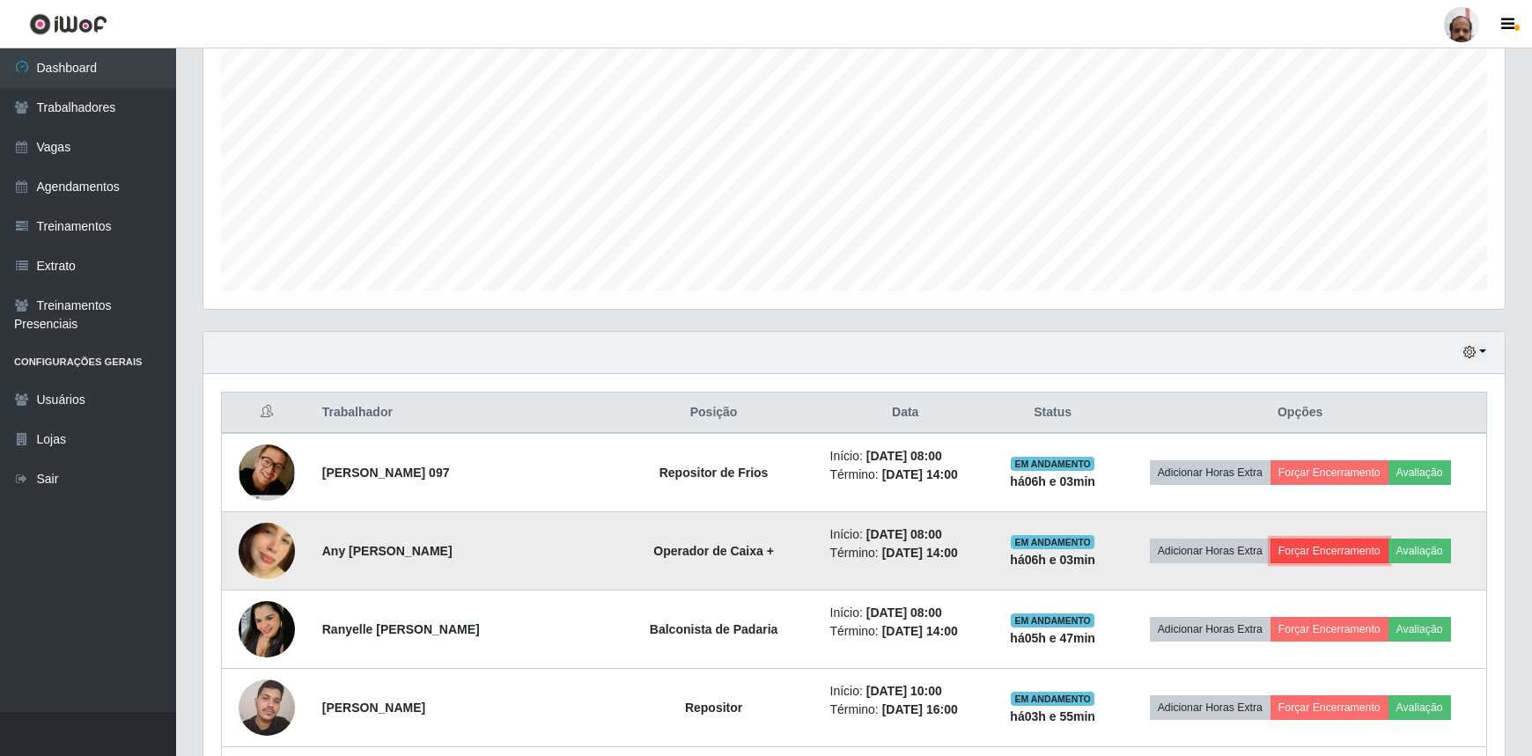
click at [1351, 546] on button "Forçar Encerramento" at bounding box center [1329, 551] width 118 height 25
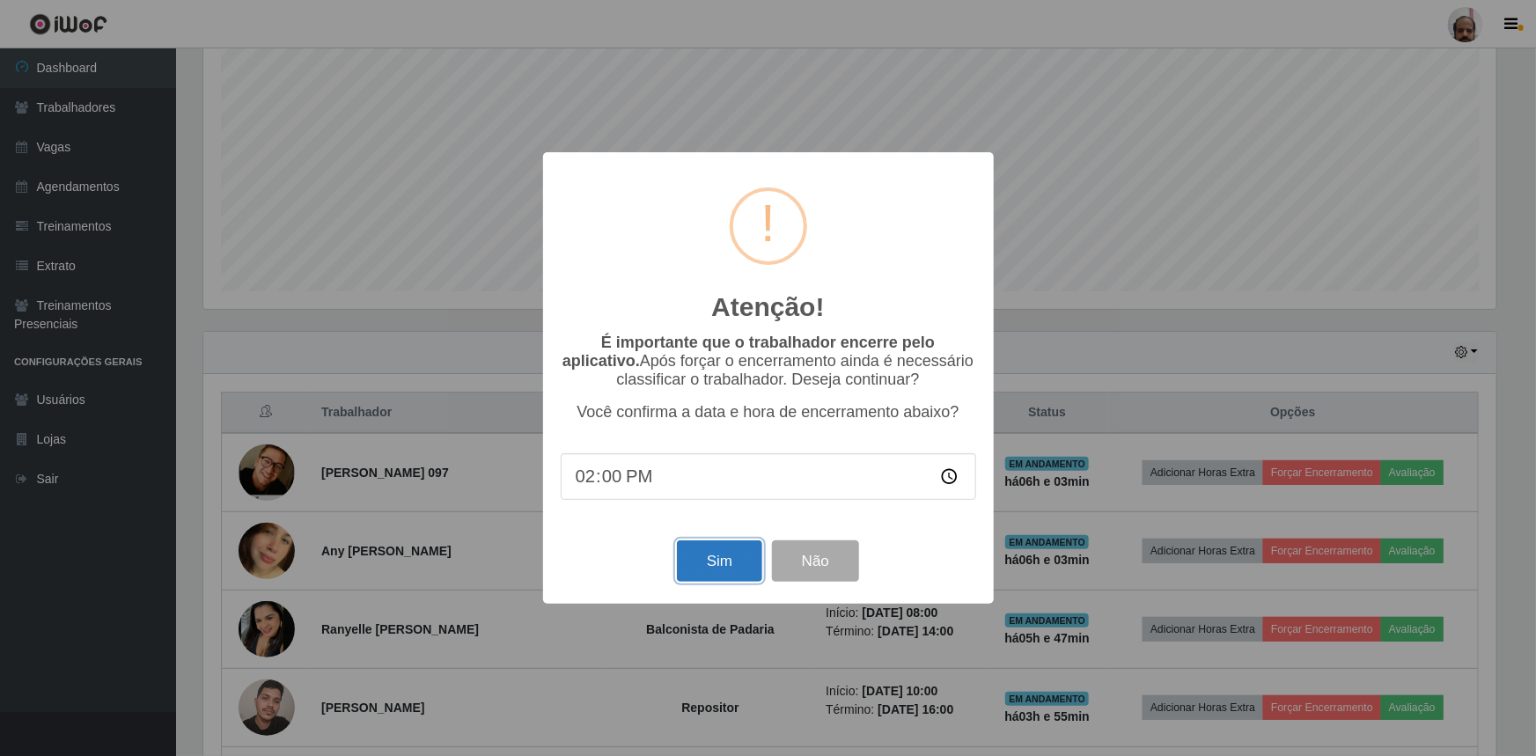
click at [701, 556] on button "Sim" at bounding box center [719, 561] width 85 height 41
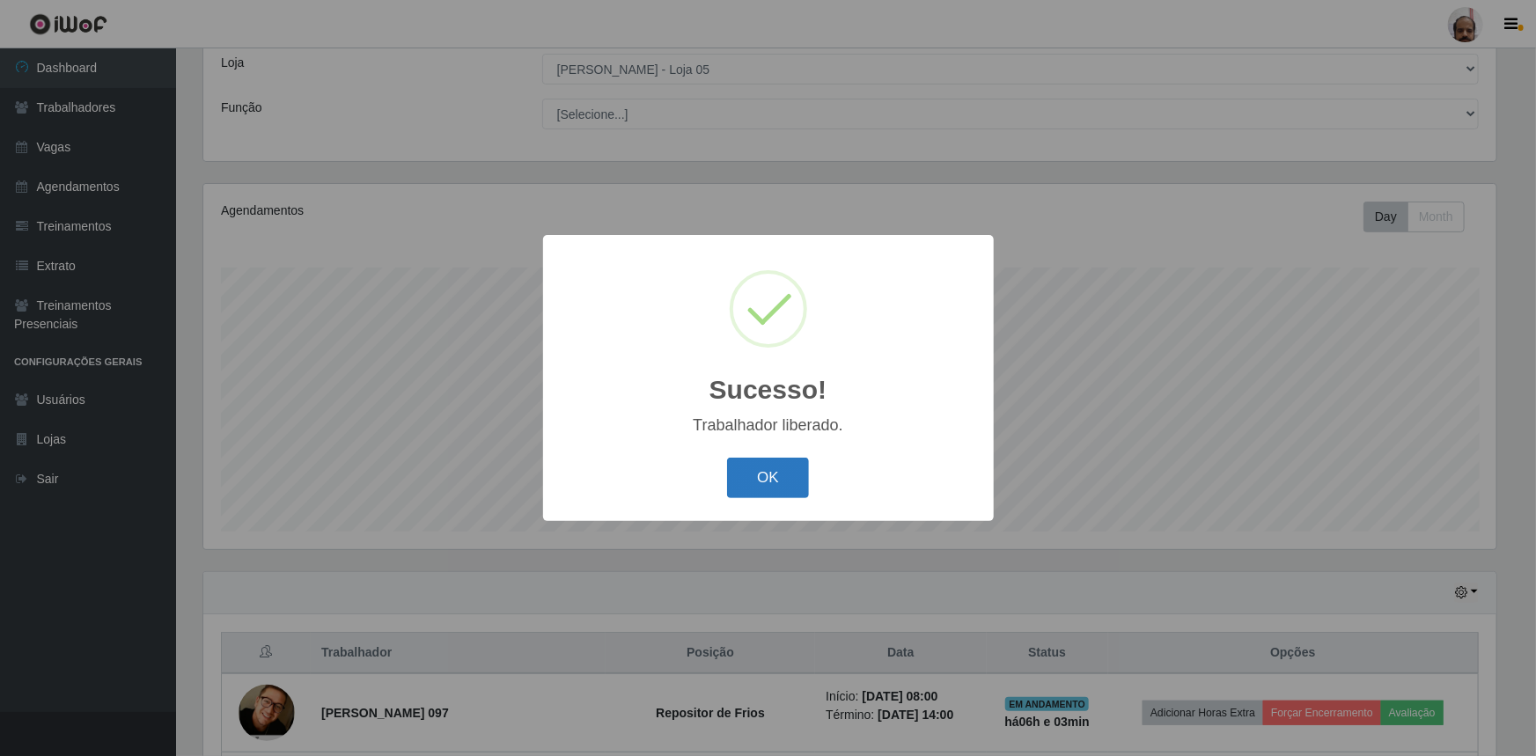
click at [767, 482] on button "OK" at bounding box center [768, 478] width 82 height 41
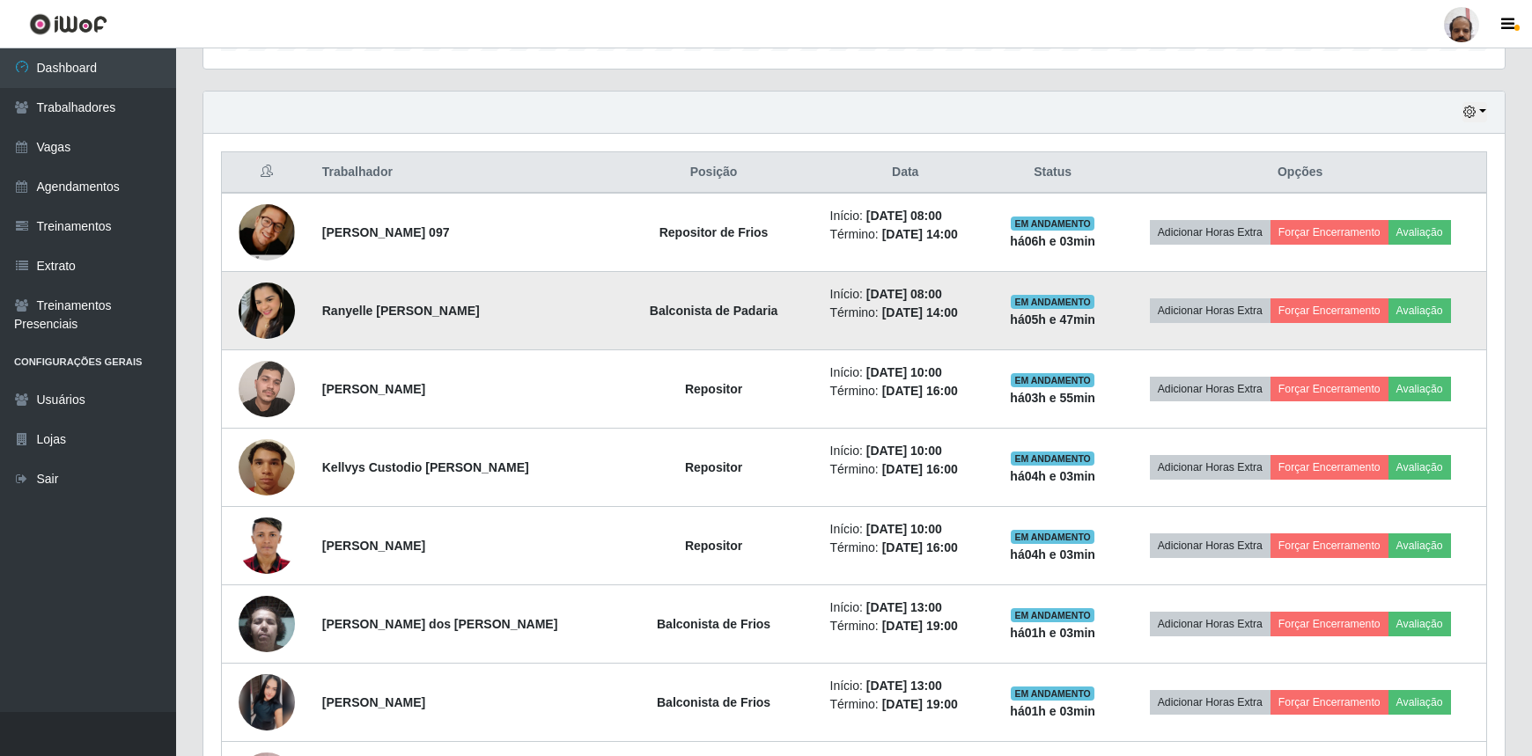
click at [266, 320] on img at bounding box center [267, 311] width 56 height 56
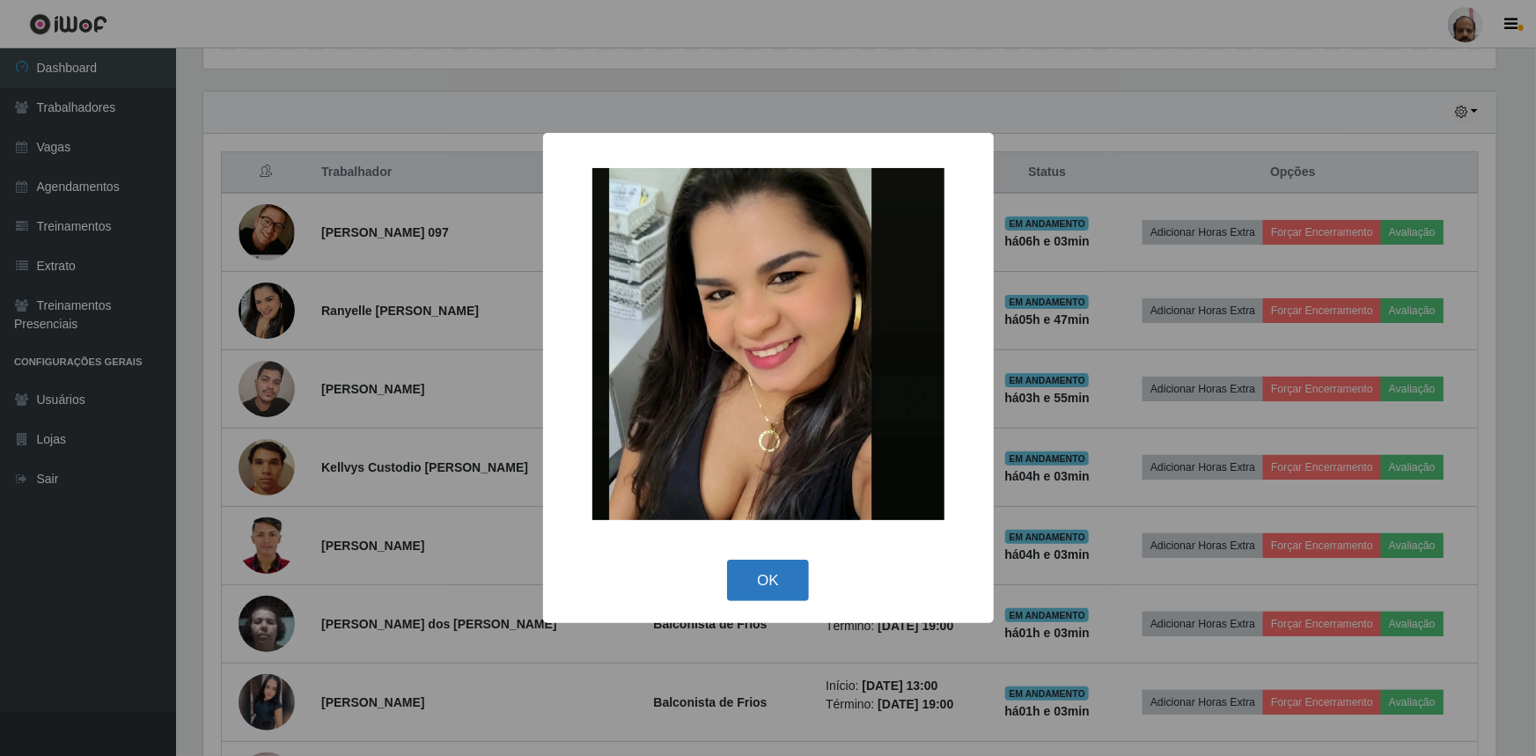
click at [785, 591] on button "OK" at bounding box center [768, 580] width 82 height 41
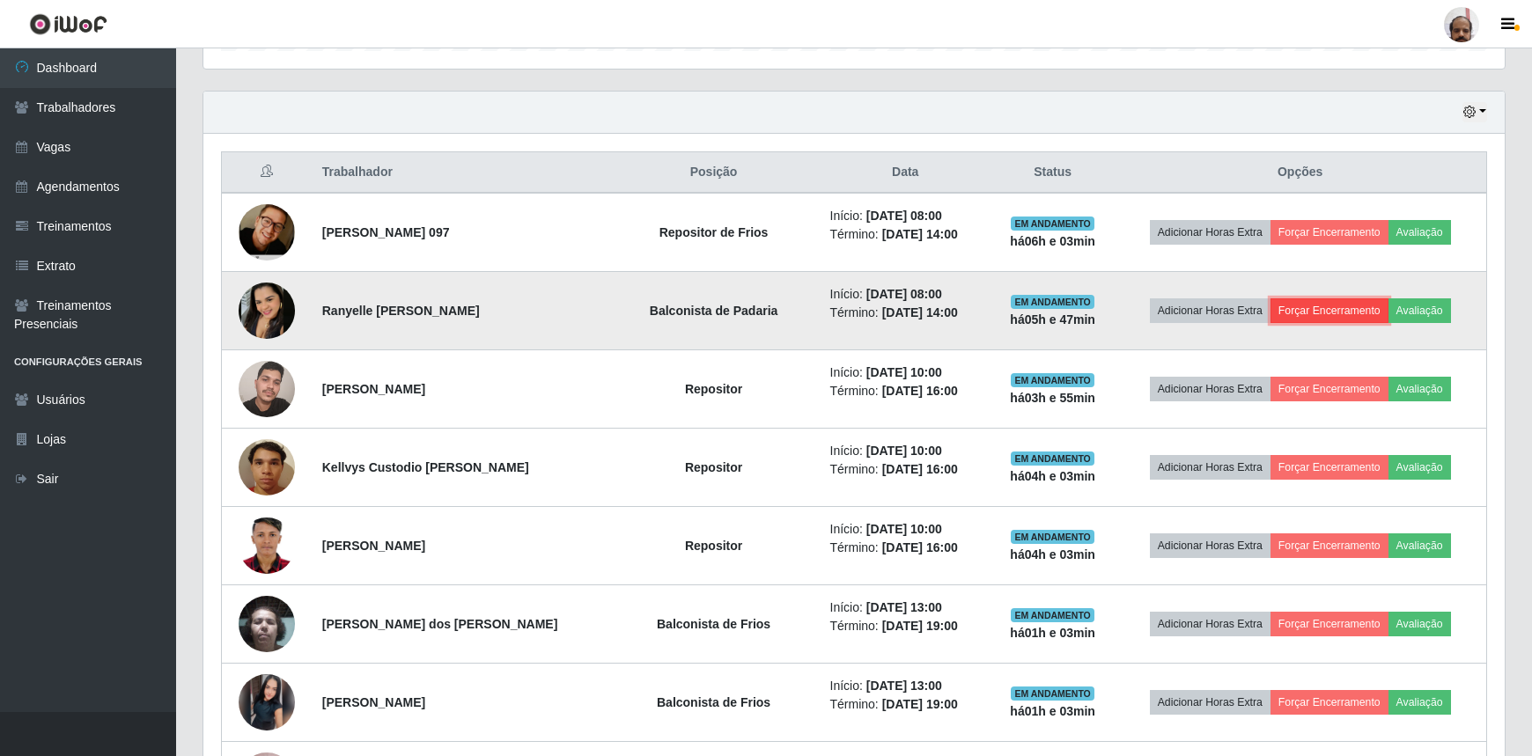
click at [1329, 312] on button "Forçar Encerramento" at bounding box center [1329, 310] width 118 height 25
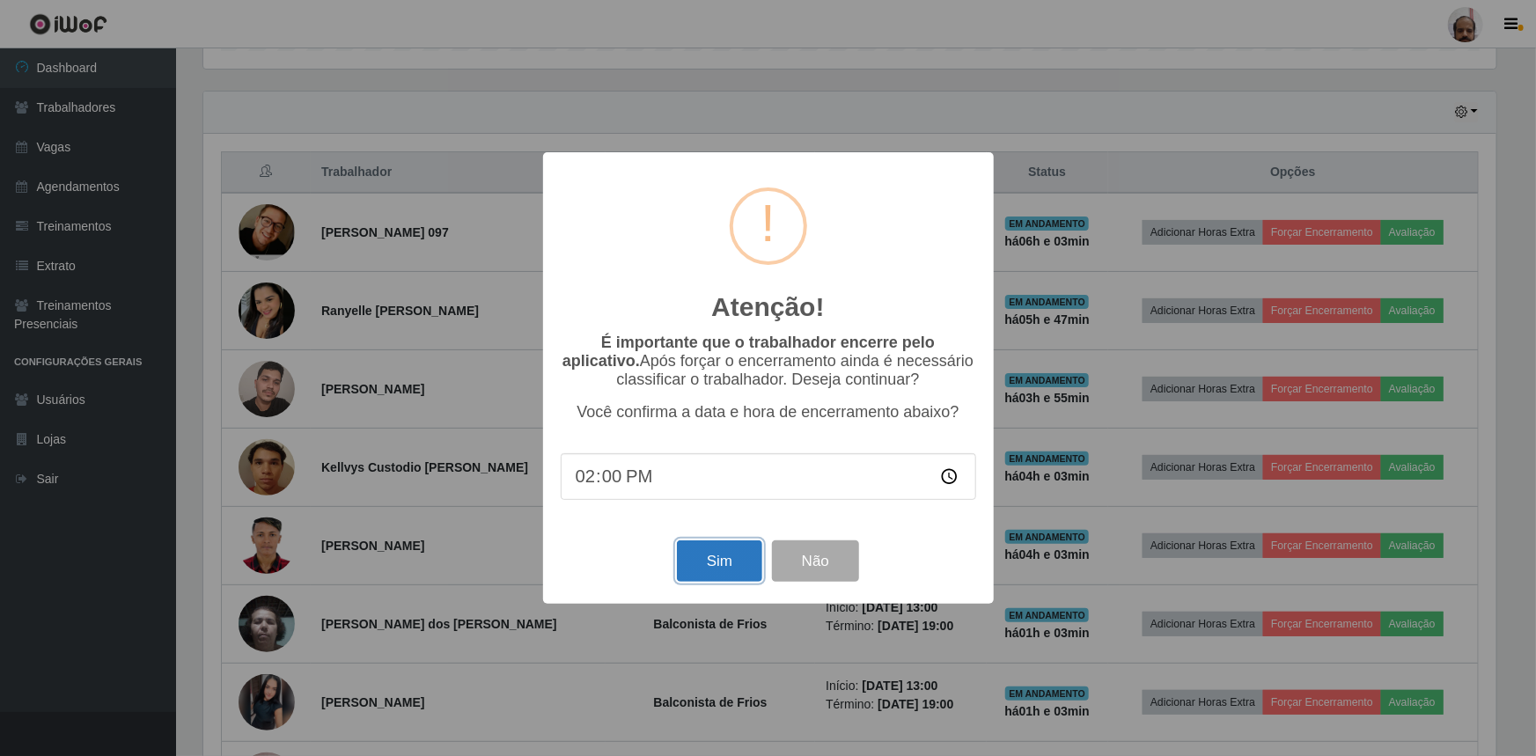
click at [709, 569] on button "Sim" at bounding box center [719, 561] width 85 height 41
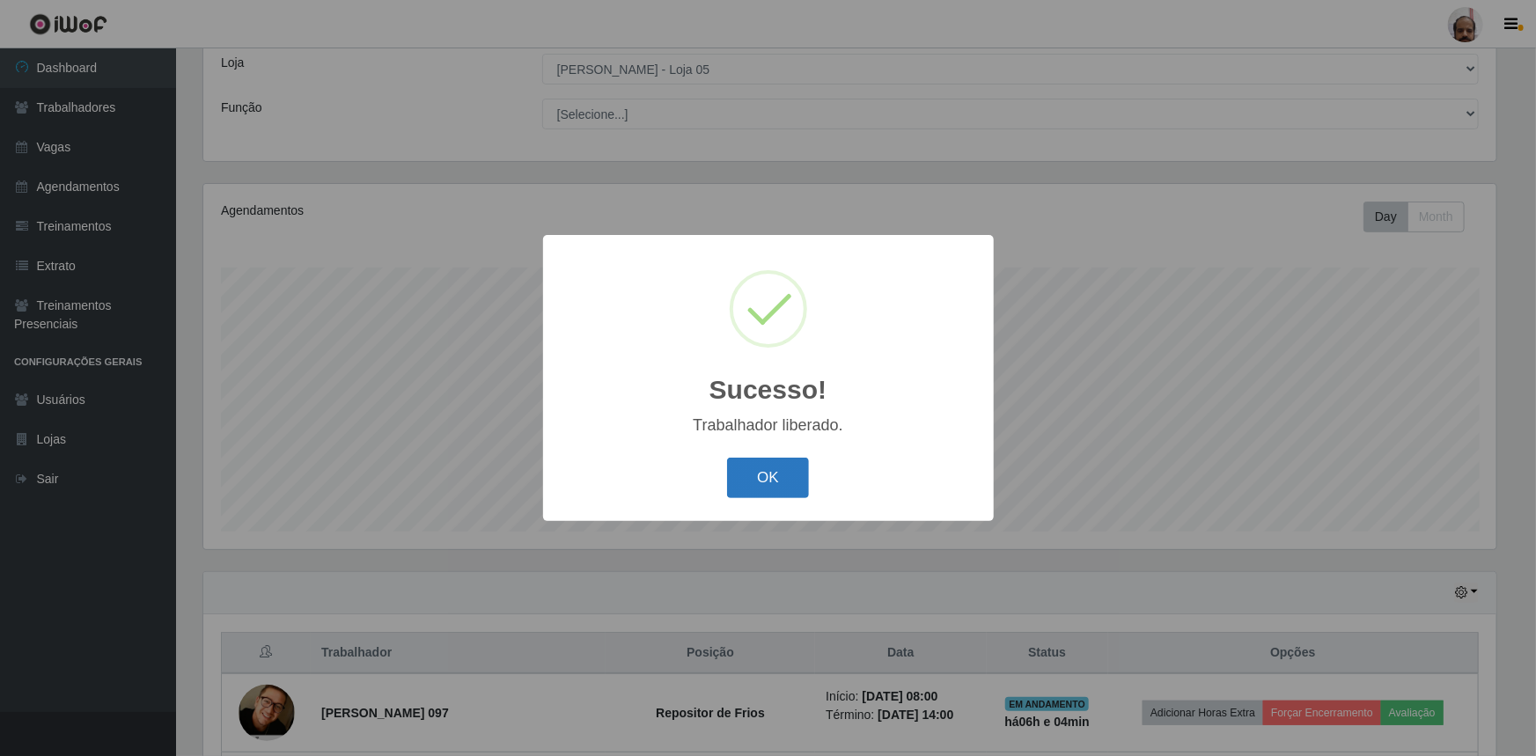
click at [777, 477] on button "OK" at bounding box center [768, 478] width 82 height 41
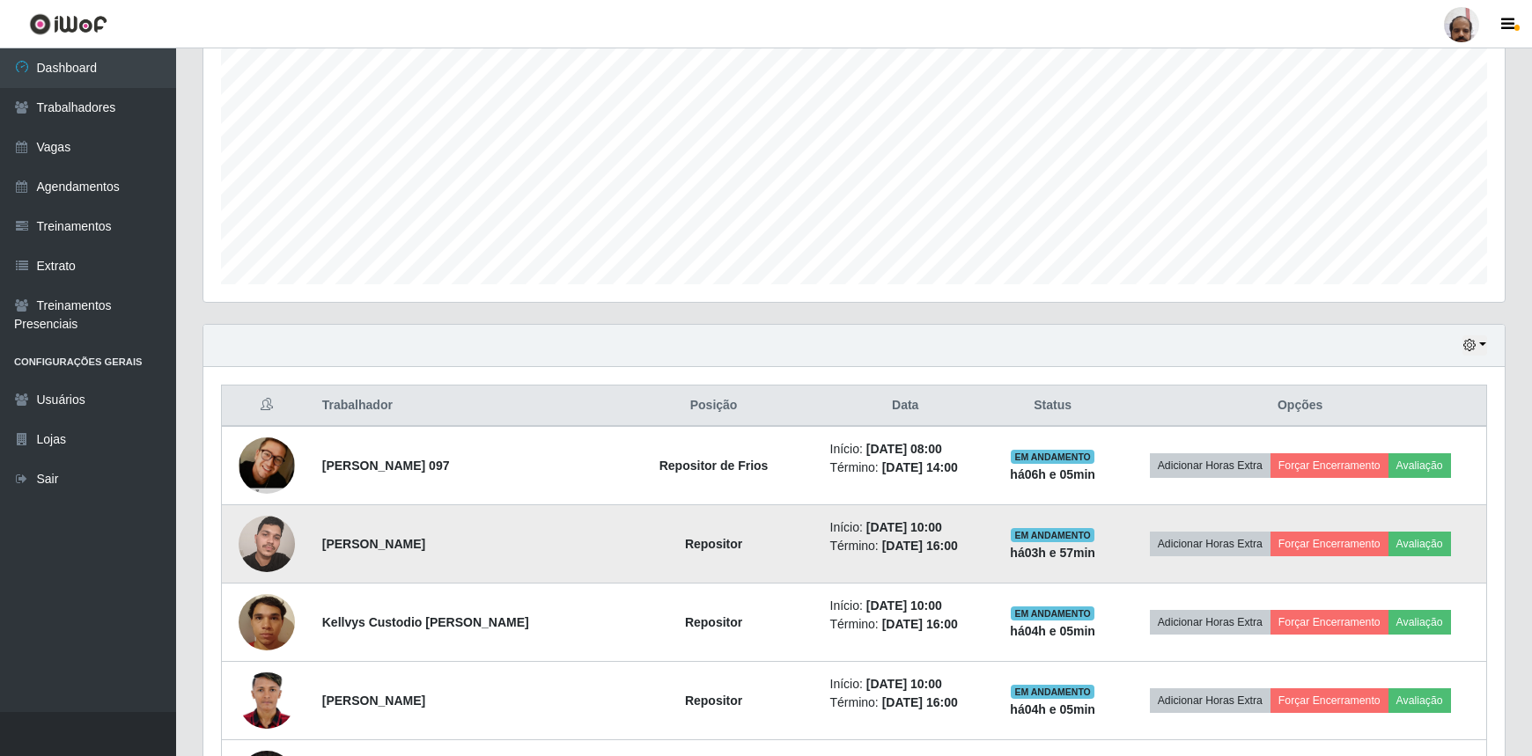
scroll to position [418, 0]
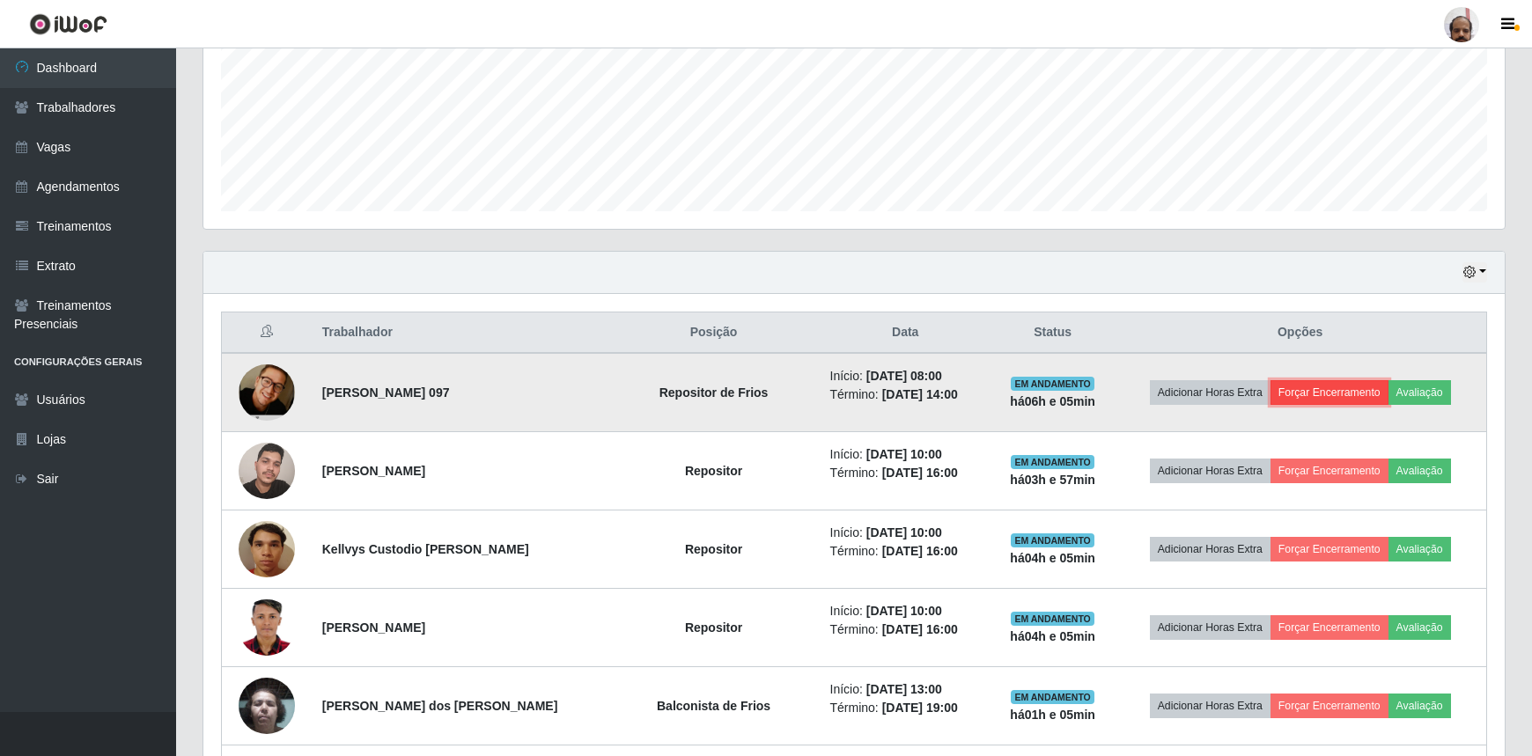
click at [1308, 386] on button "Forçar Encerramento" at bounding box center [1329, 392] width 118 height 25
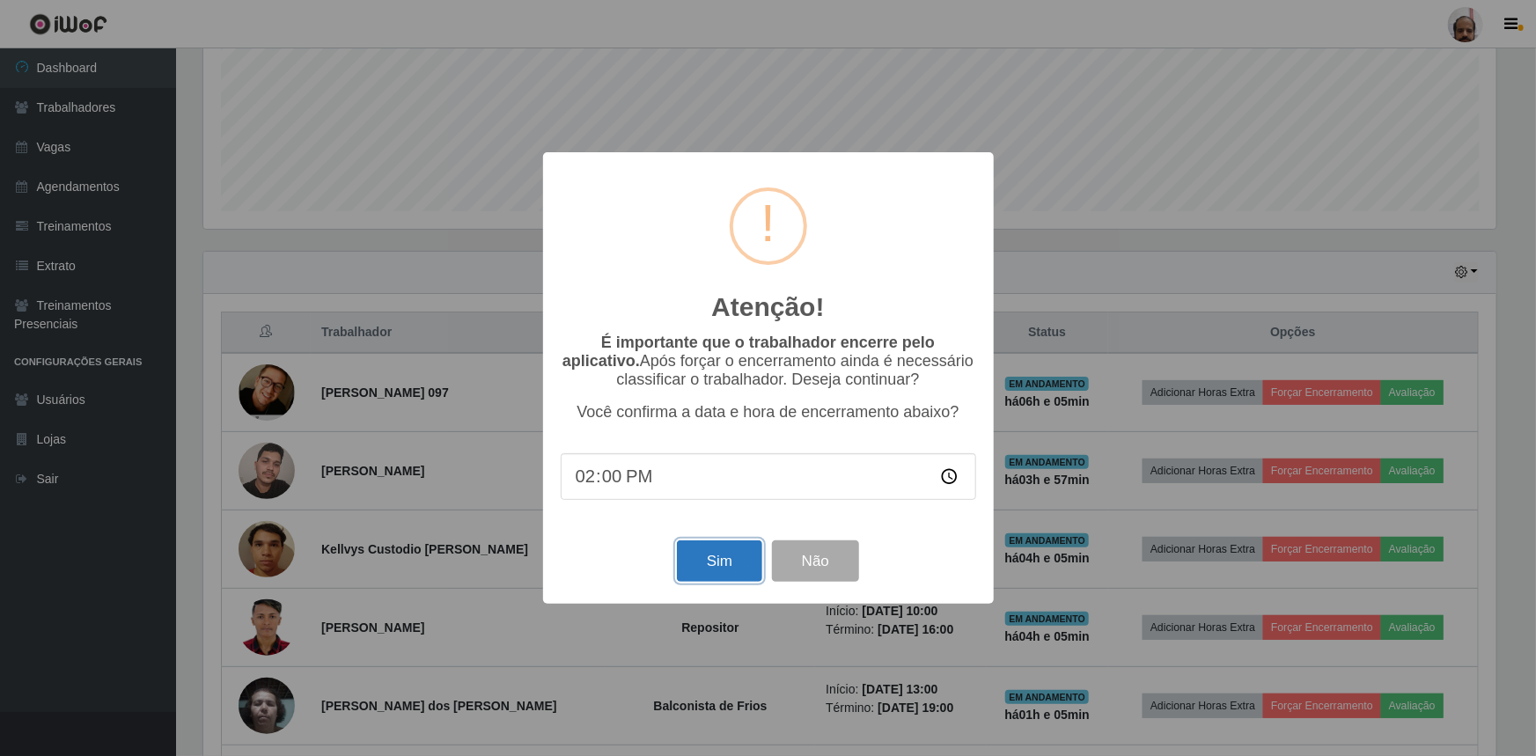
click at [721, 565] on button "Sim" at bounding box center [719, 561] width 85 height 41
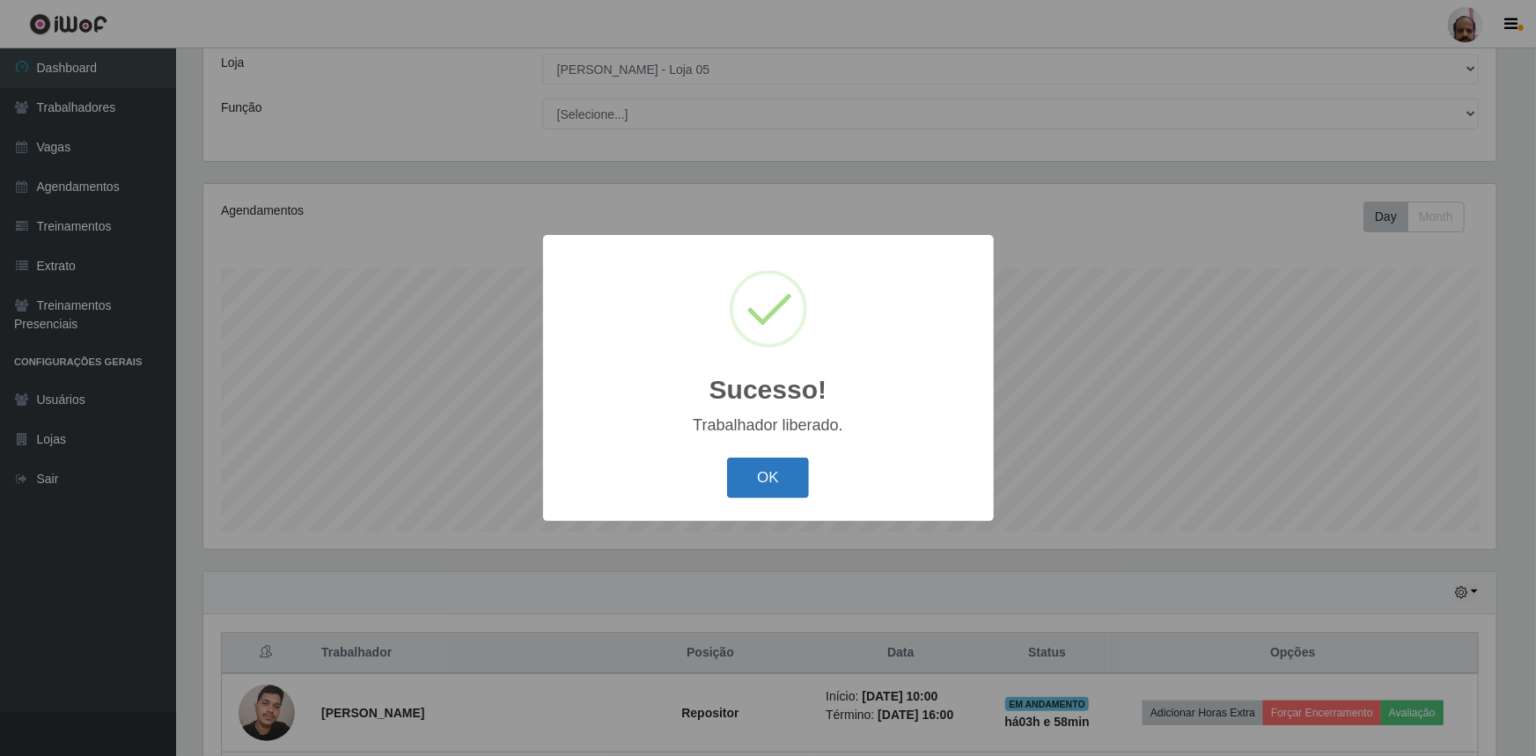
click at [762, 486] on button "OK" at bounding box center [768, 478] width 82 height 41
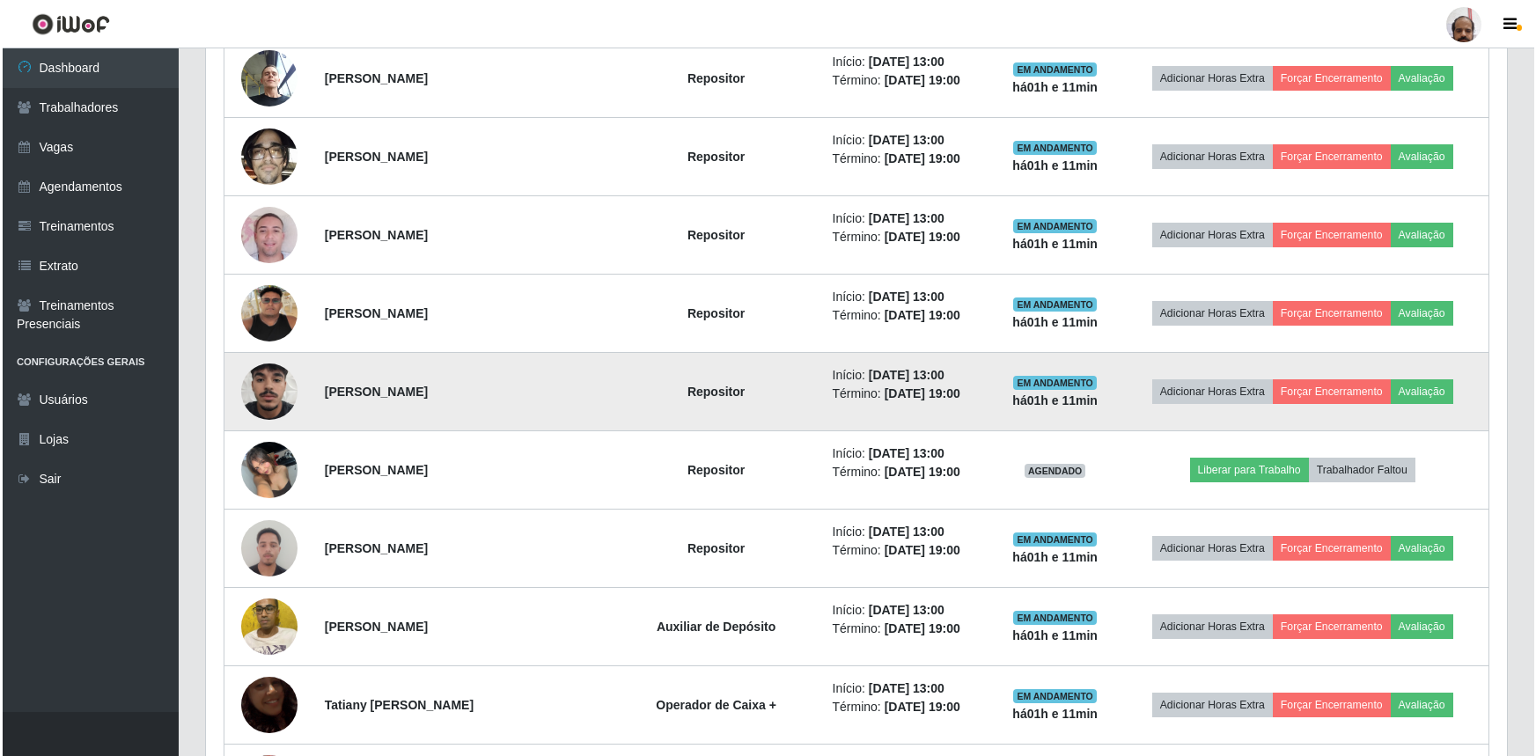
scroll to position [1379, 0]
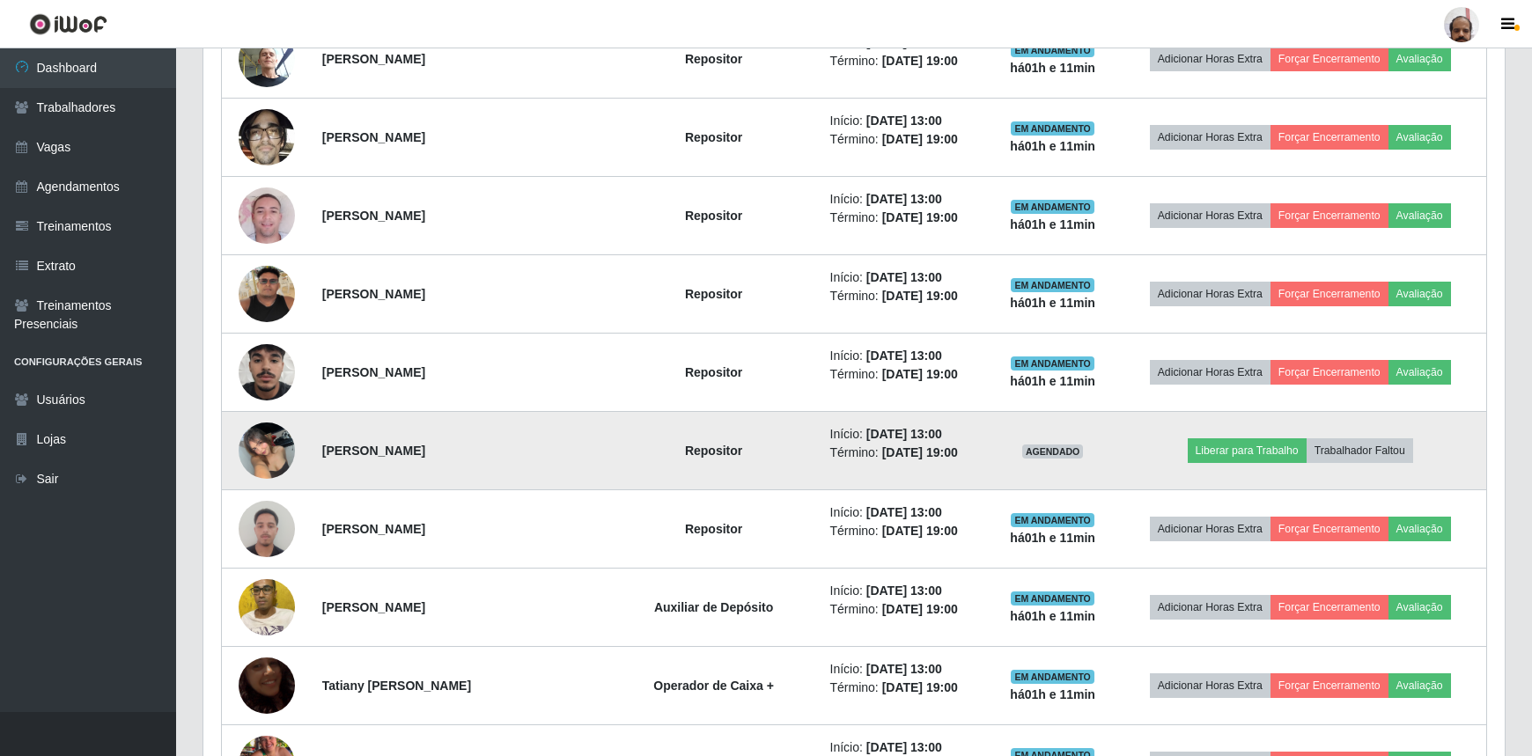
click at [265, 446] on img at bounding box center [267, 450] width 56 height 75
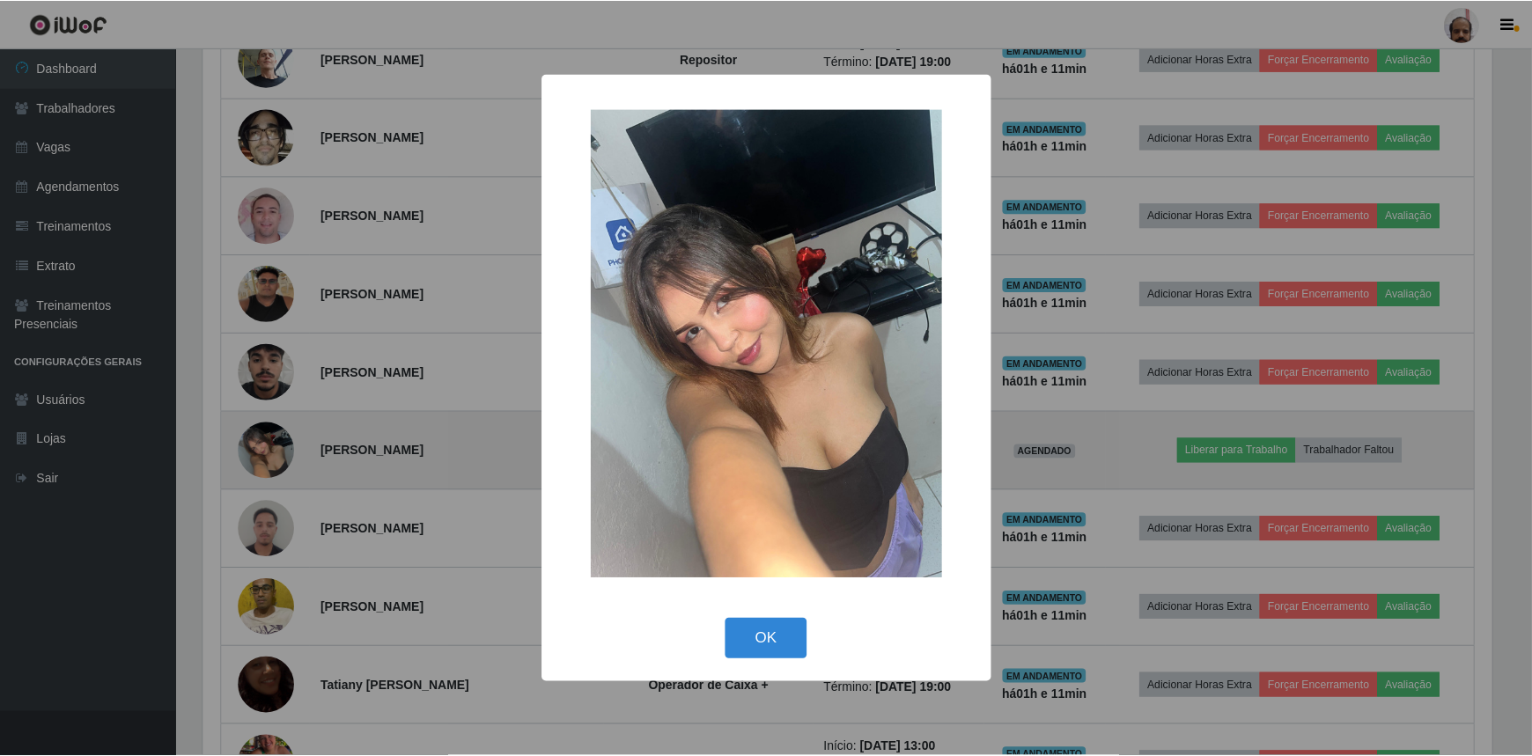
scroll to position [365, 1293]
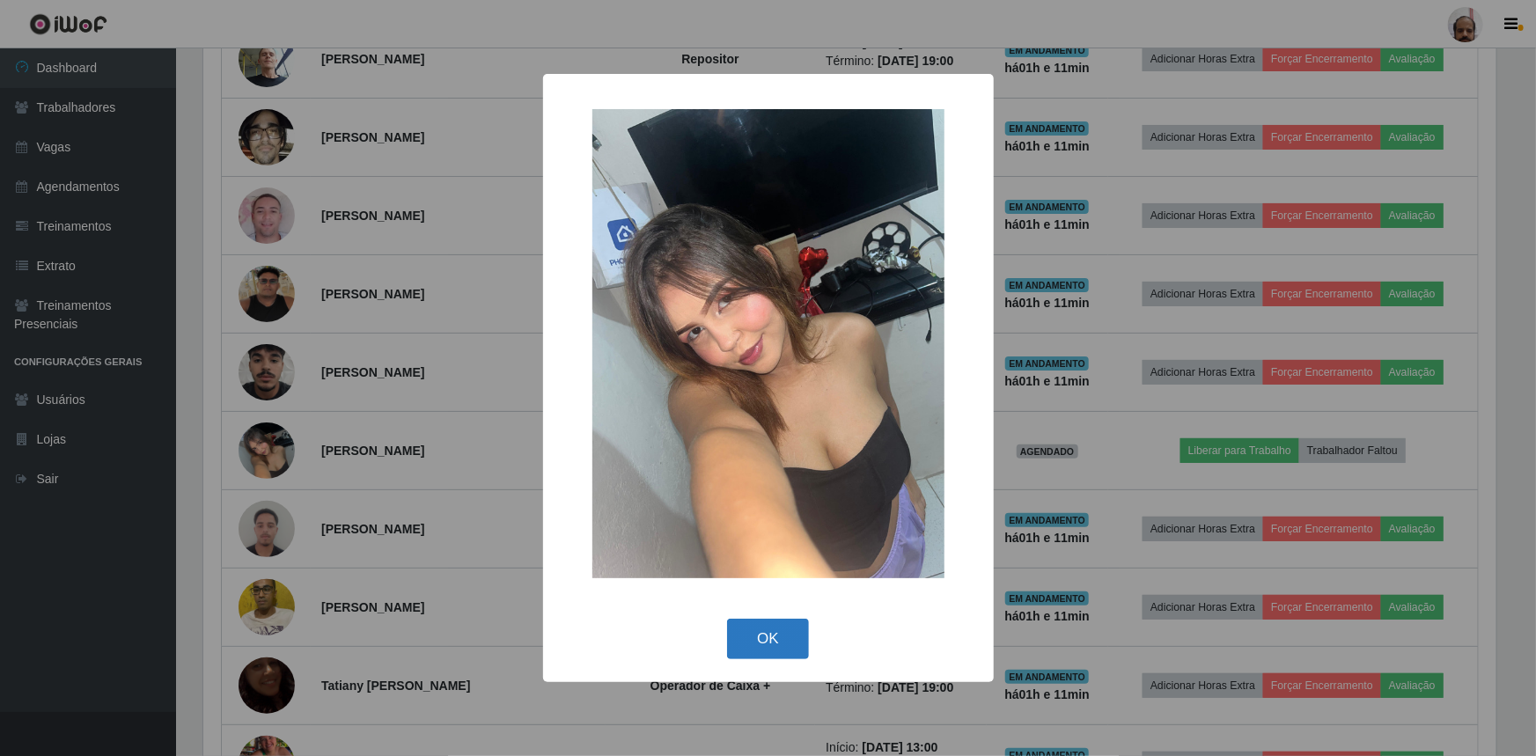
click at [777, 643] on button "OK" at bounding box center [768, 639] width 82 height 41
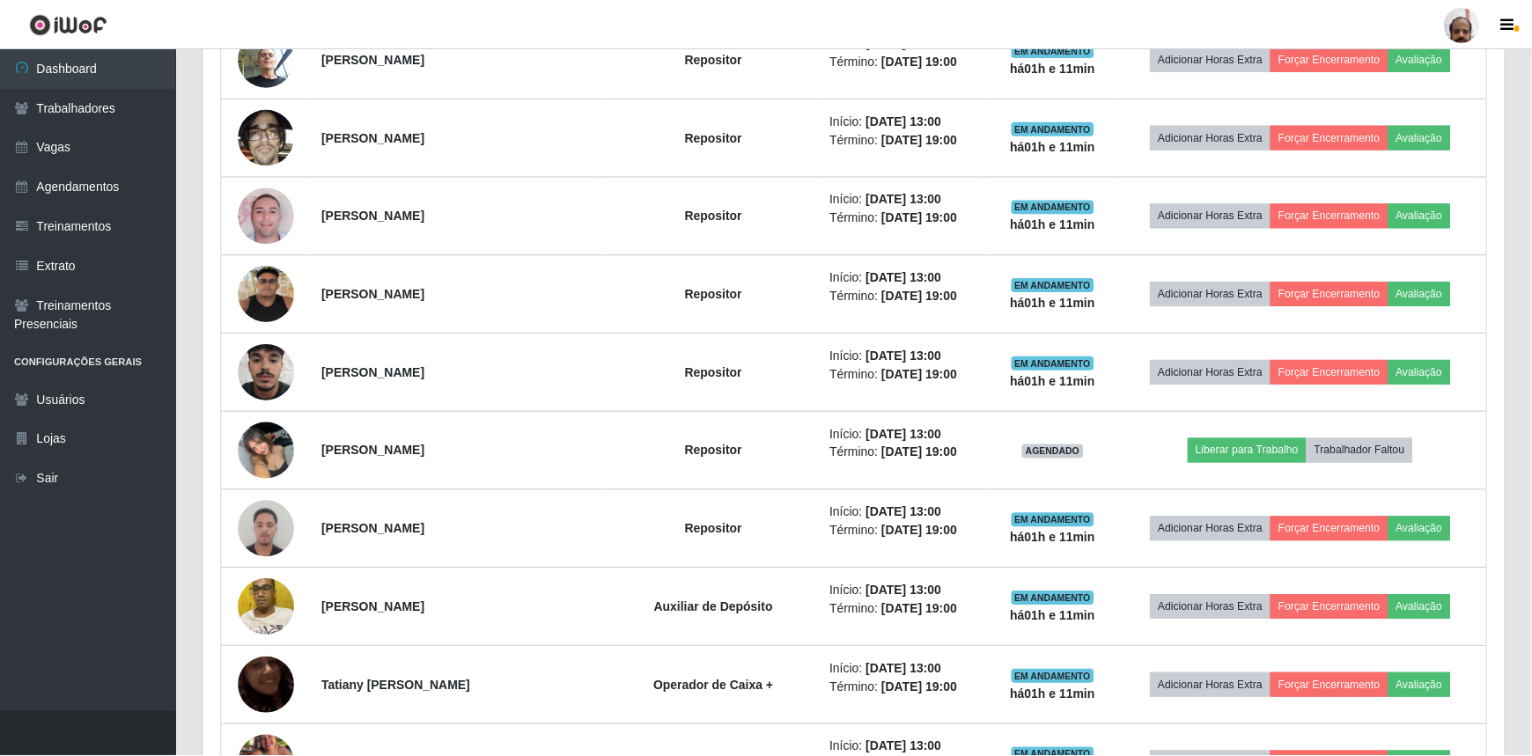
scroll to position [365, 1301]
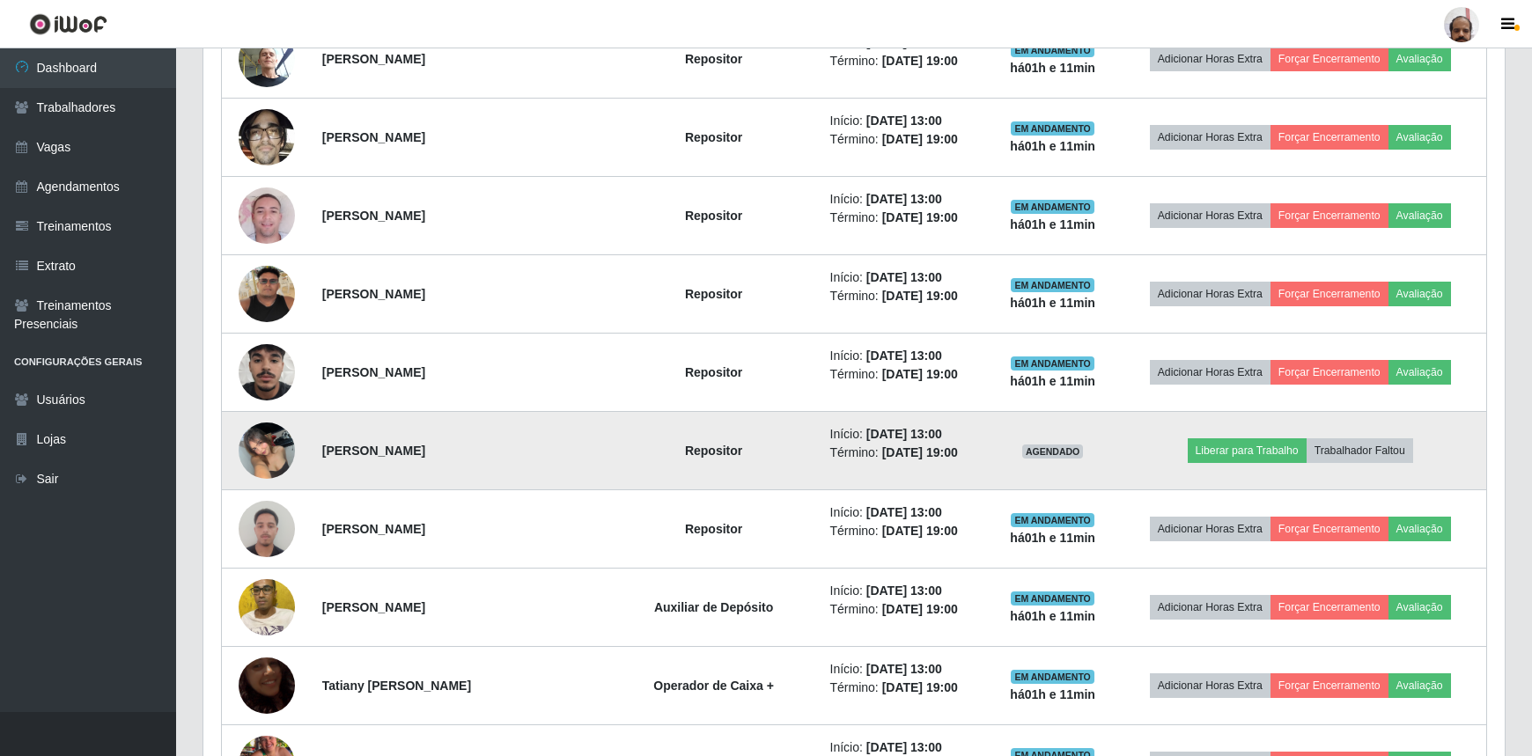
click at [267, 438] on img at bounding box center [267, 450] width 56 height 75
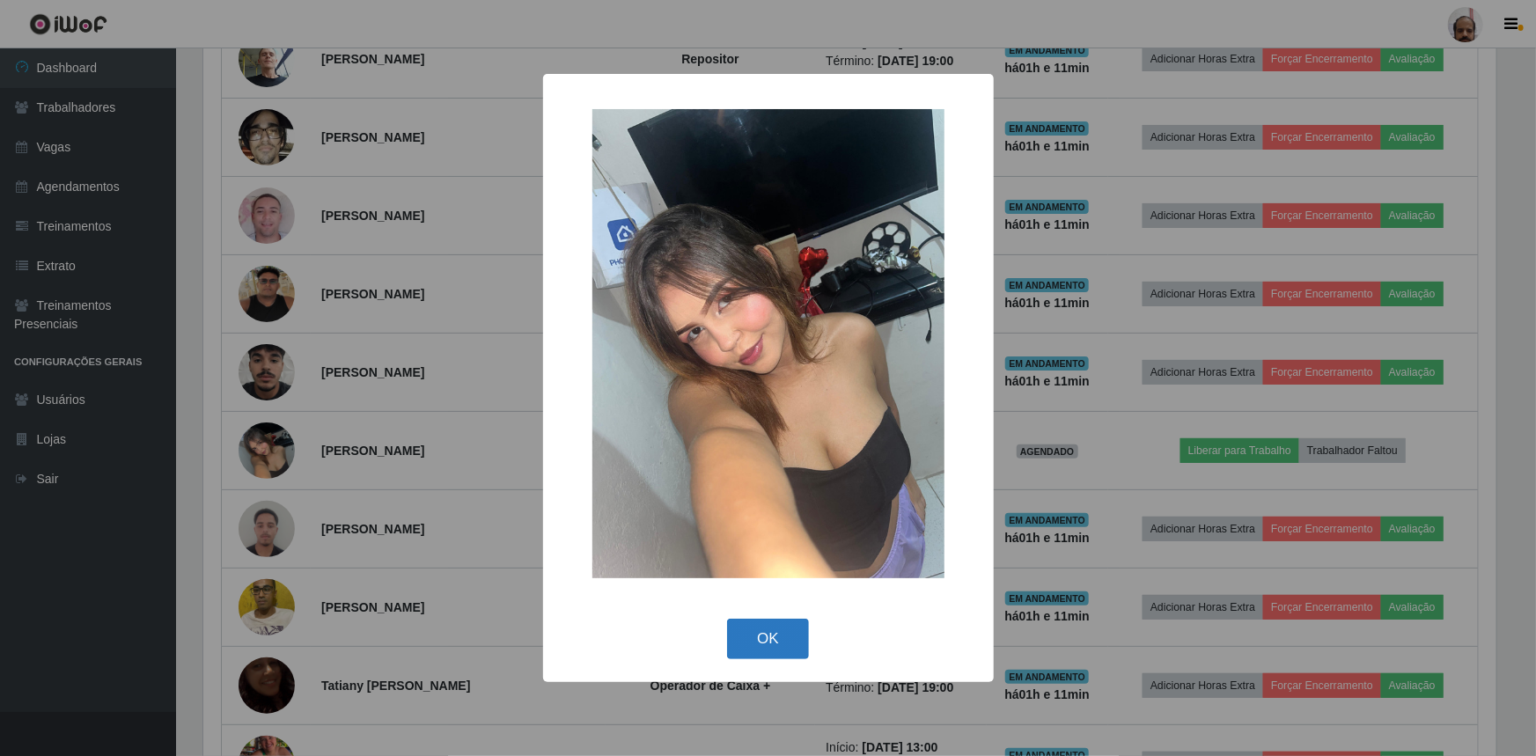
click at [740, 634] on button "OK" at bounding box center [768, 639] width 82 height 41
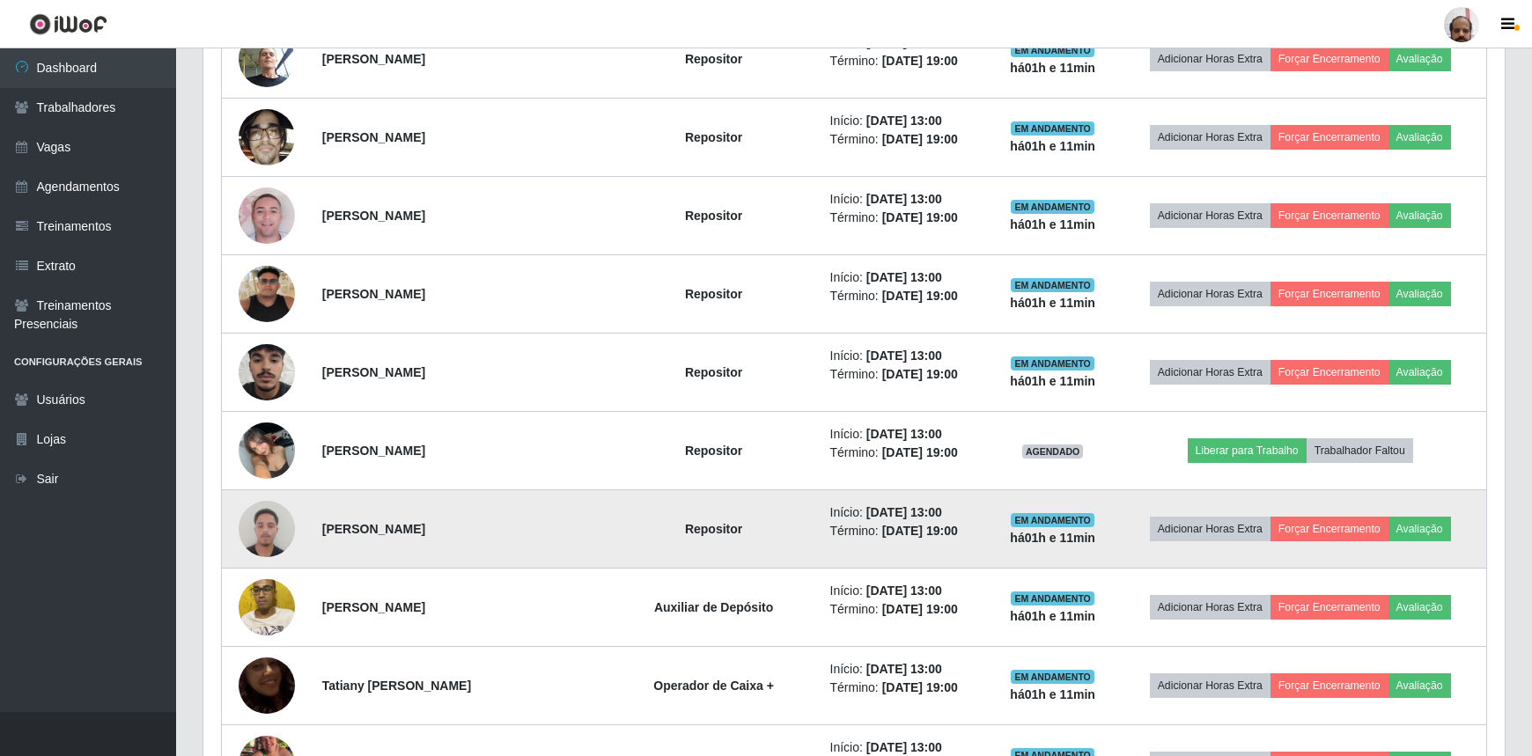
scroll to position [365, 1301]
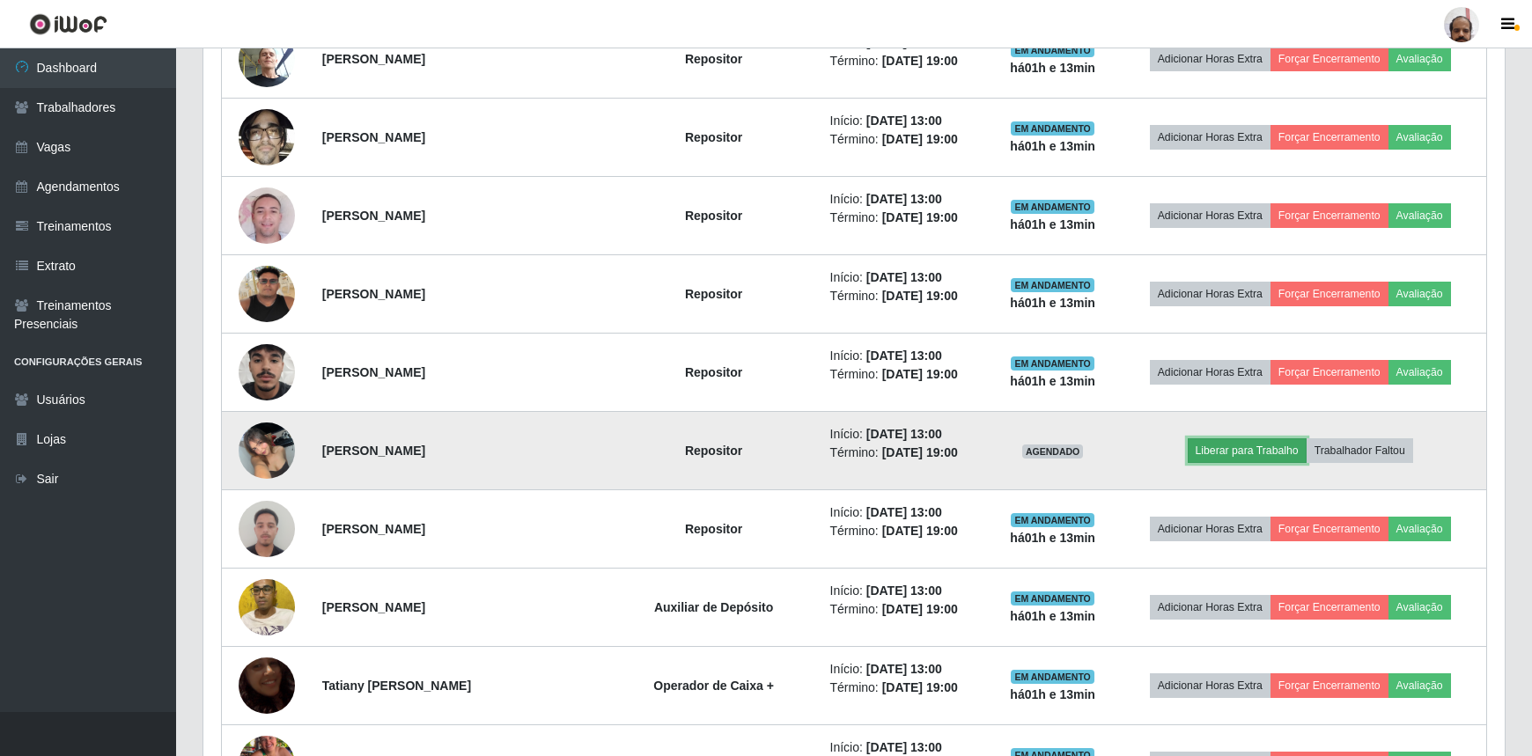
click at [1239, 453] on button "Liberar para Trabalho" at bounding box center [1247, 450] width 119 height 25
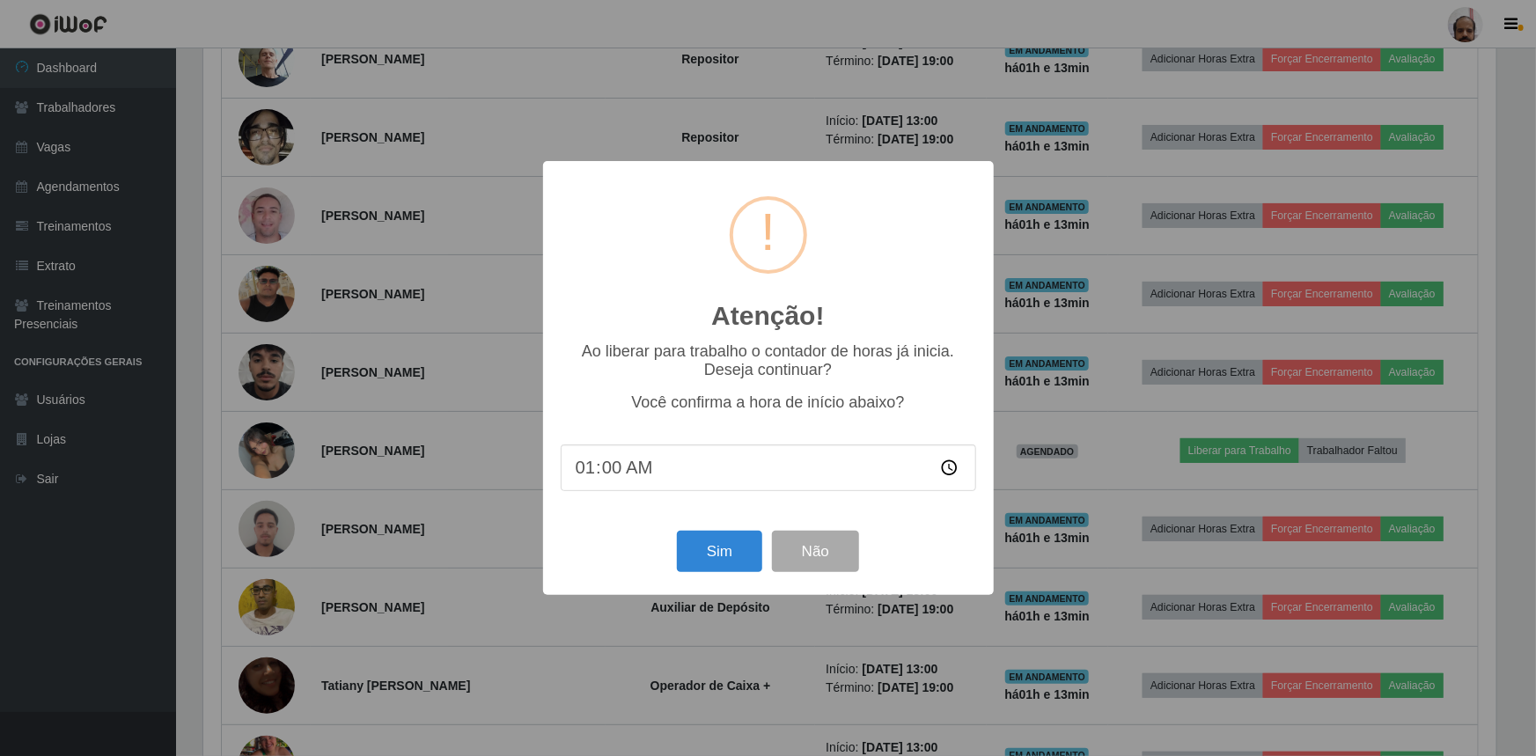
type input "14:00"
click at [718, 555] on button "Sim" at bounding box center [719, 551] width 85 height 41
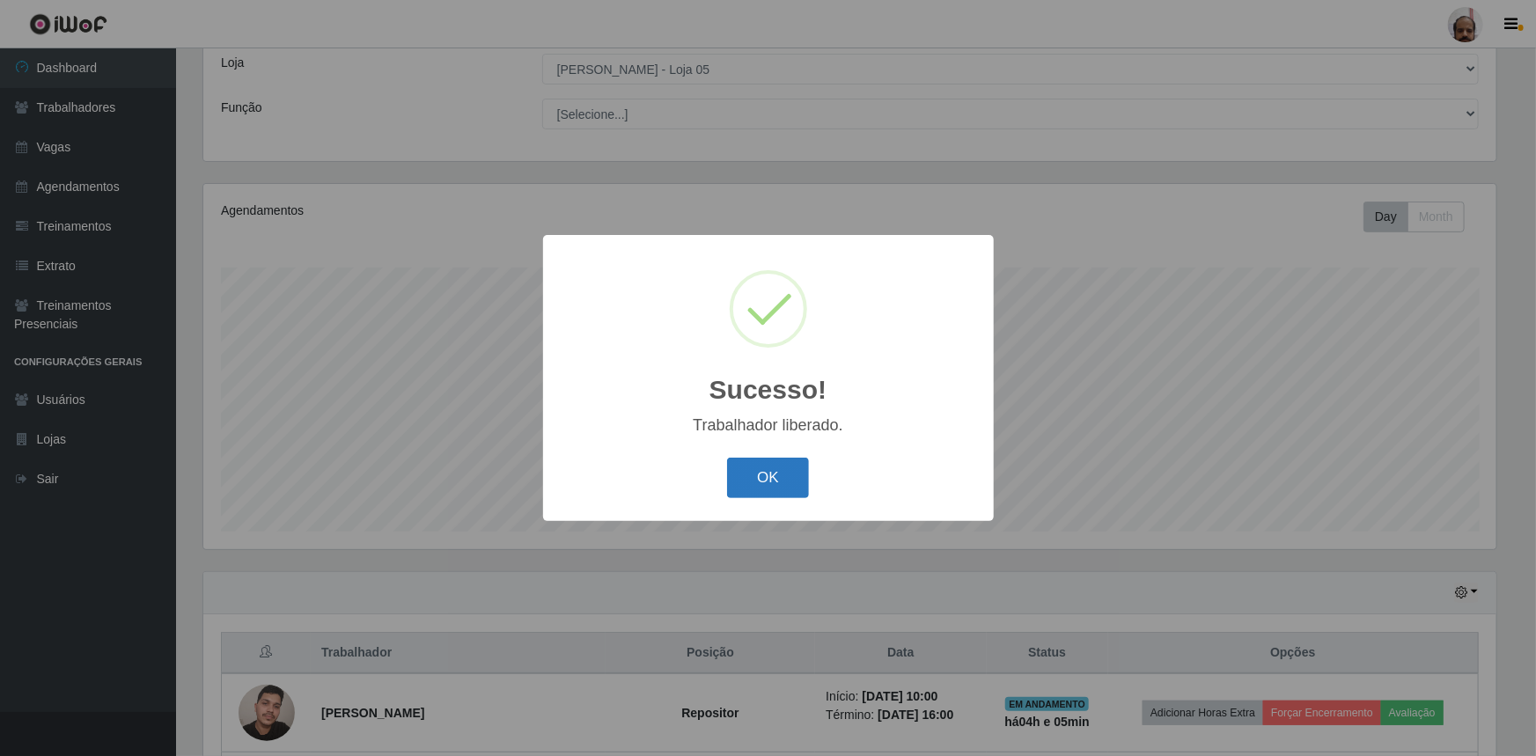
click at [769, 476] on button "OK" at bounding box center [768, 478] width 82 height 41
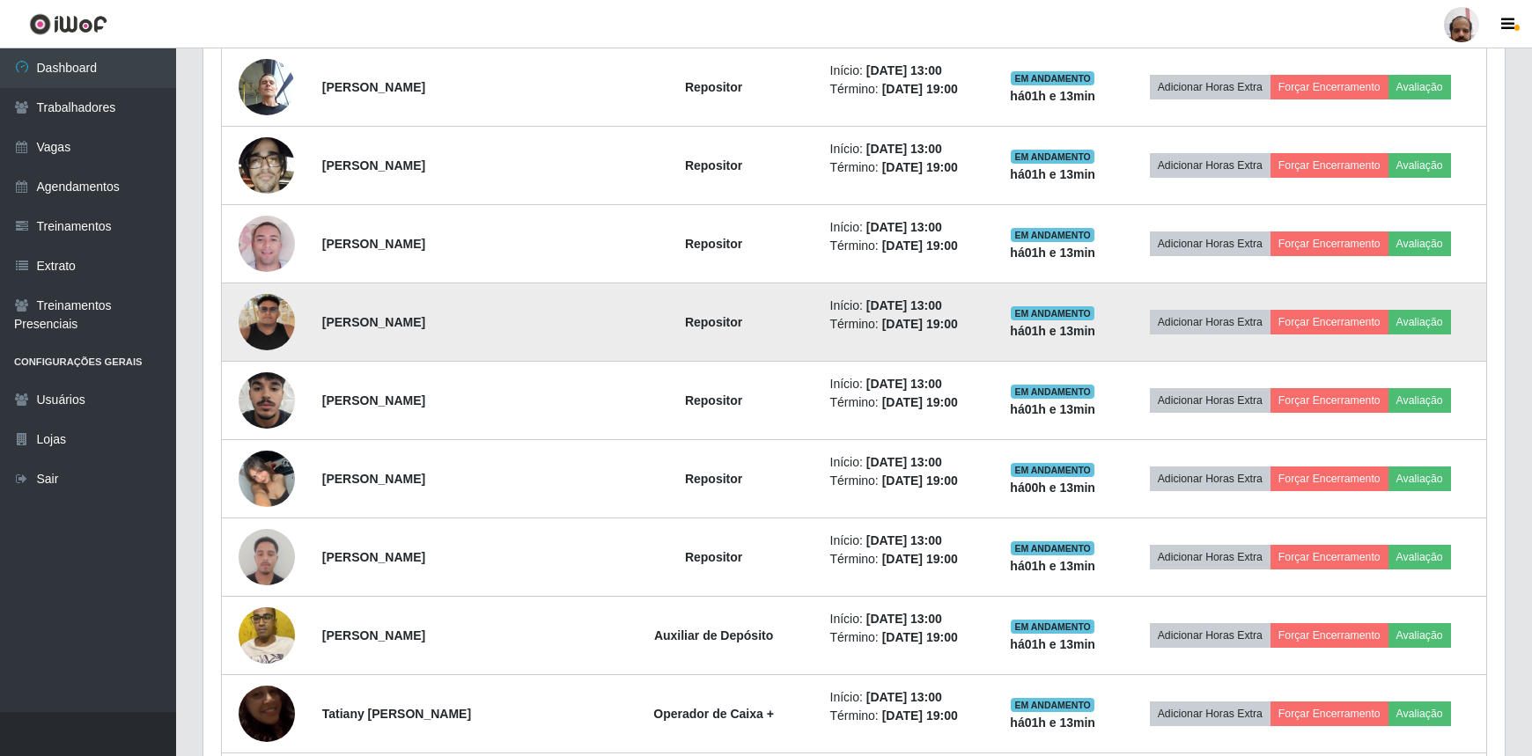
scroll to position [1379, 0]
